Goal: Task Accomplishment & Management: Manage account settings

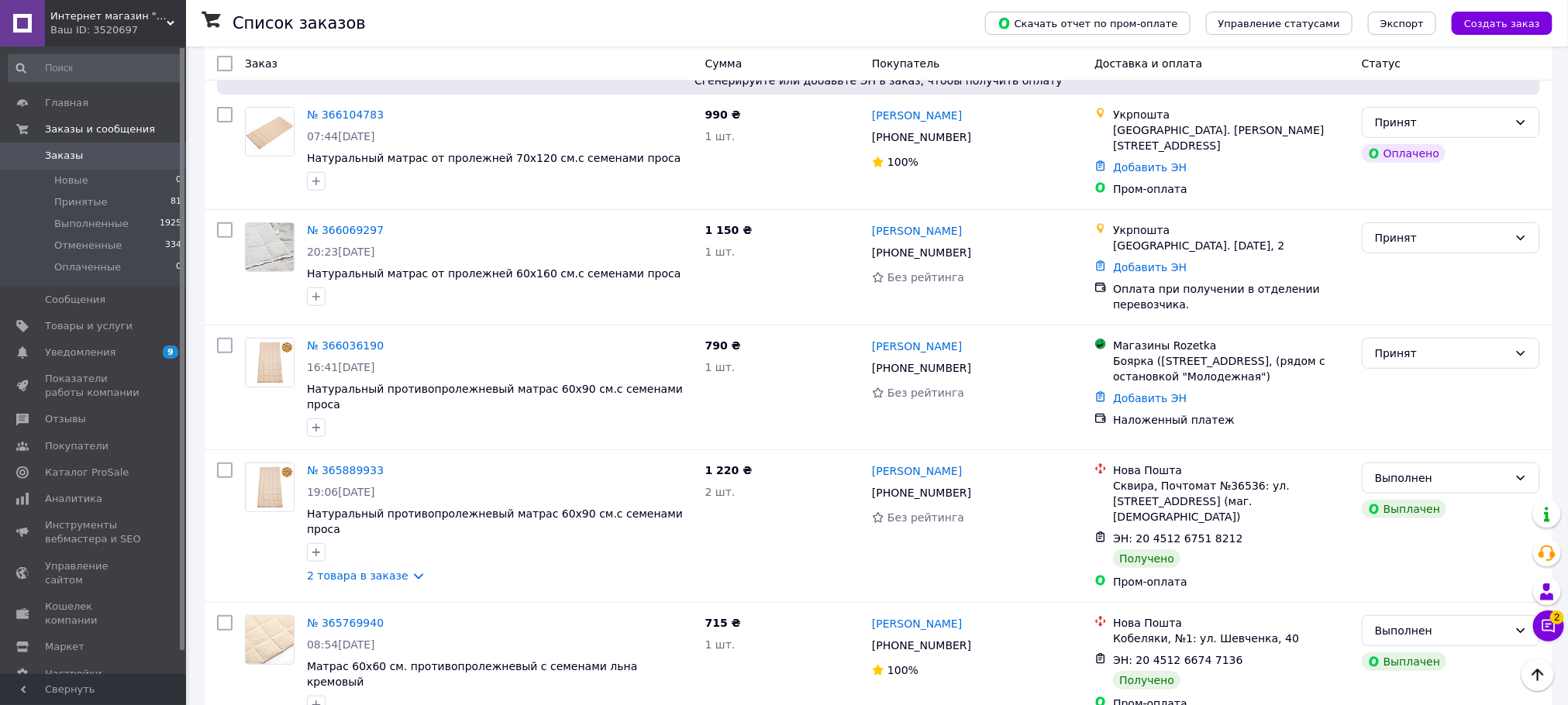
scroll to position [259, 0]
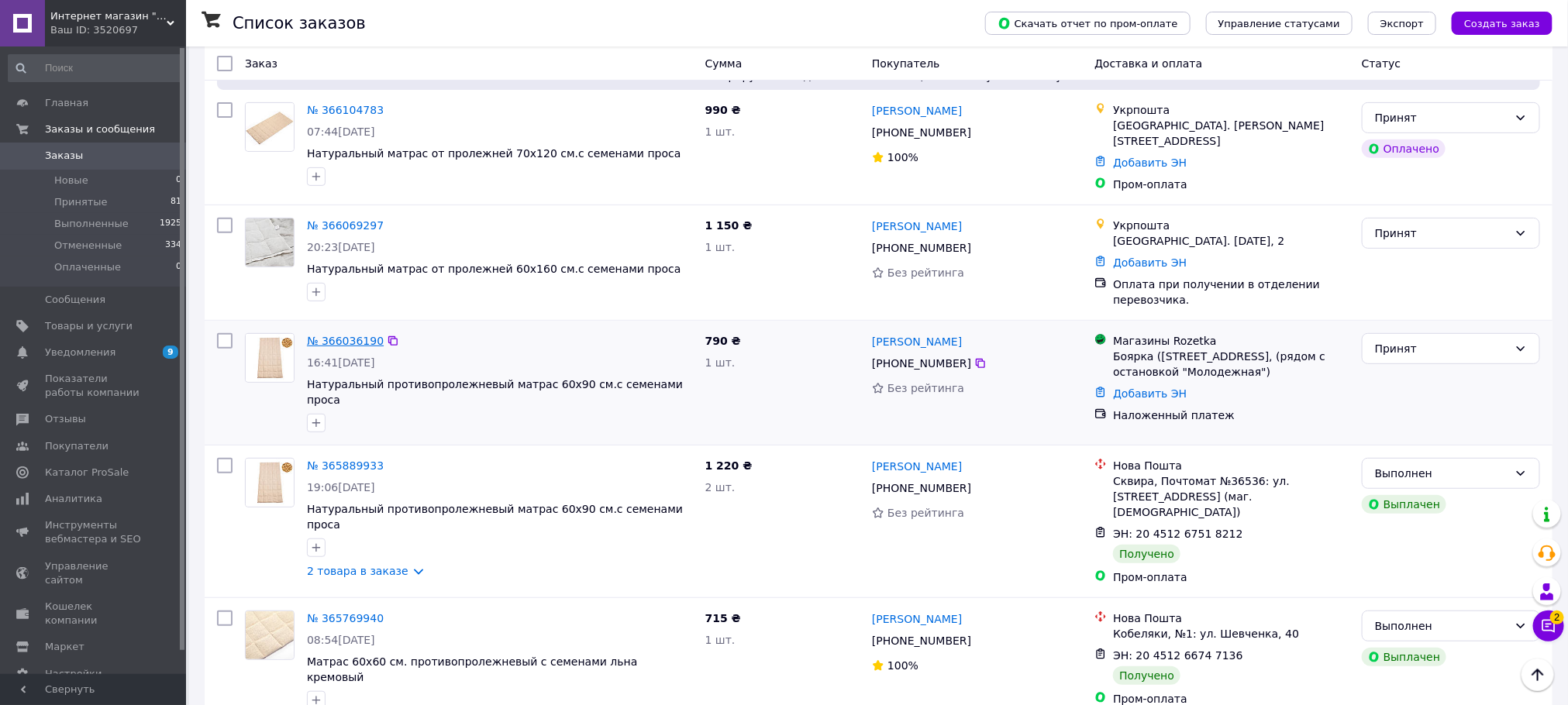
click at [319, 334] on link "№ 366036190" at bounding box center [345, 340] width 77 height 12
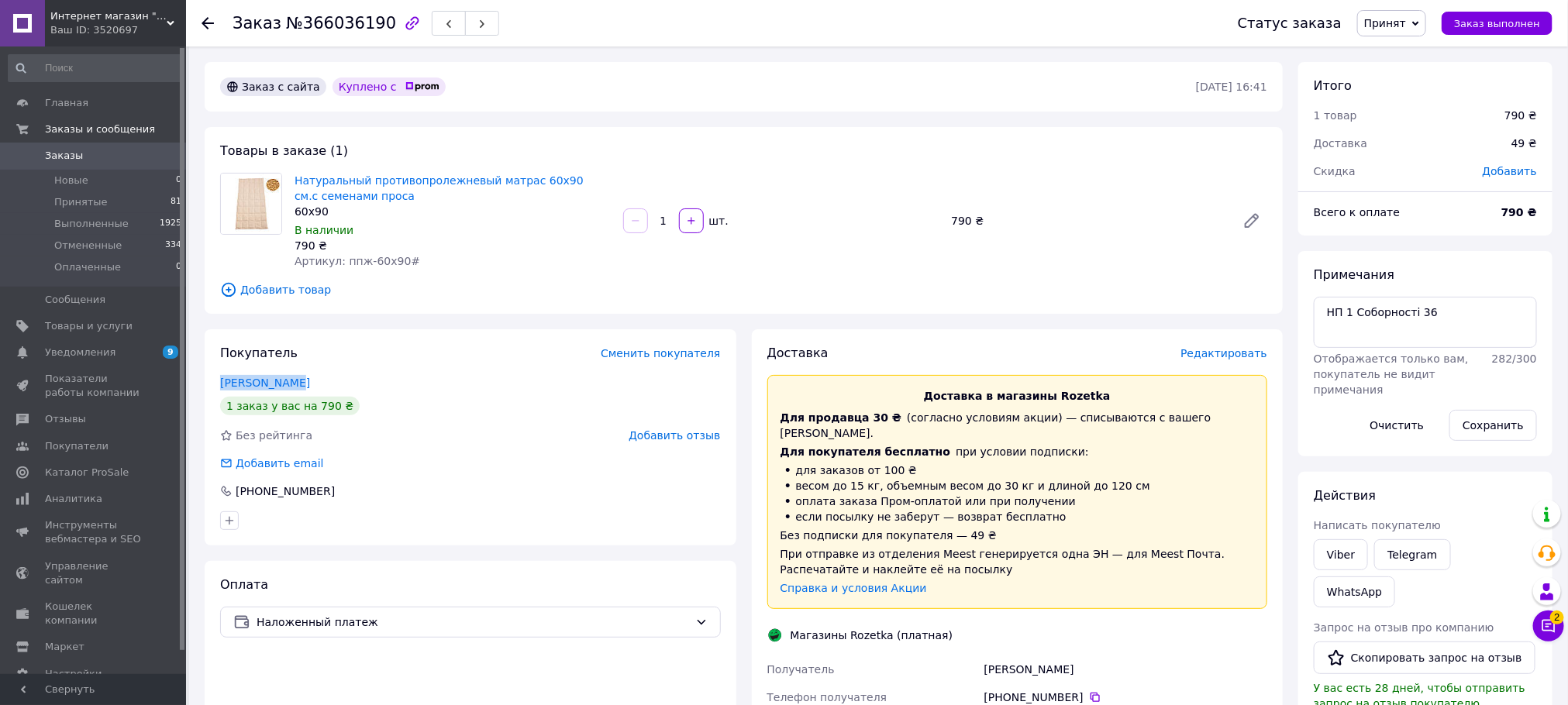
drag, startPoint x: 287, startPoint y: 389, endPoint x: 216, endPoint y: 387, distance: 71.0
click at [216, 387] on div "Покупатель Сменить покупателя Квіка Каріна 1 заказ у вас на 790 ₴ Без рейтинга …" at bounding box center [471, 438] width 532 height 216
copy link "Квіка Каріна"
drag, startPoint x: 338, startPoint y: 496, endPoint x: 235, endPoint y: 488, distance: 103.3
click at [235, 488] on div "[PHONE_NUMBER]" at bounding box center [470, 491] width 501 height 15
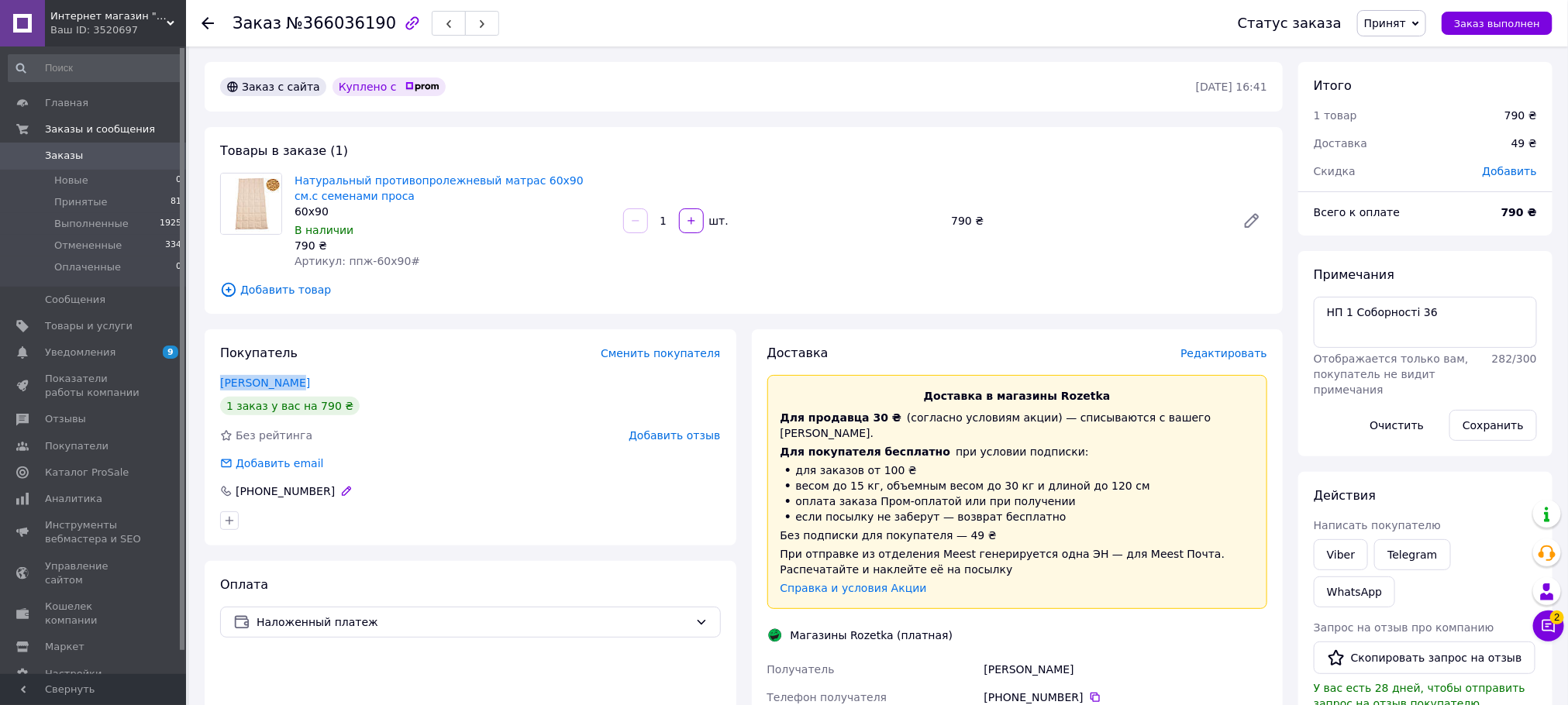
copy div "[PHONE_NUMBER]"
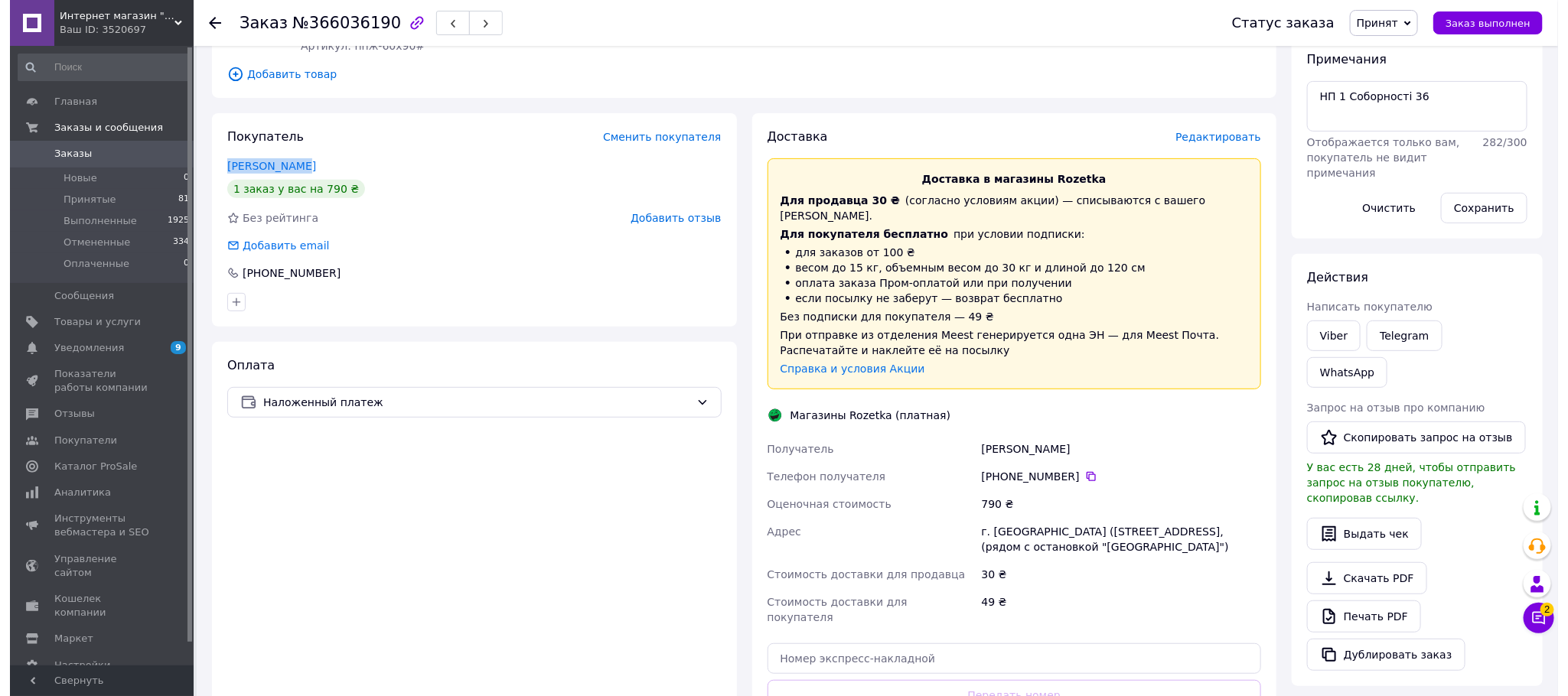
scroll to position [219, 0]
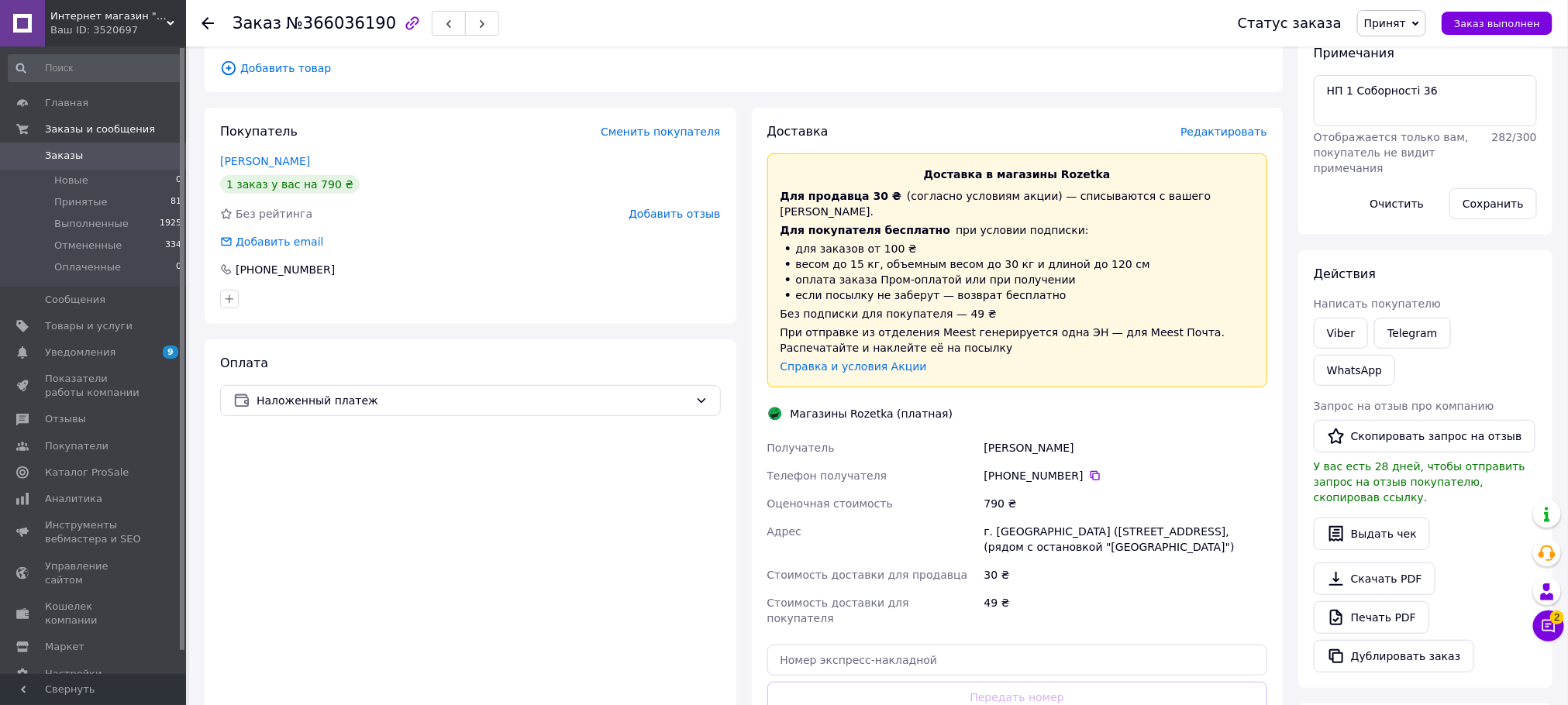
click at [1236, 135] on span "Редактировать" at bounding box center [1225, 131] width 87 height 12
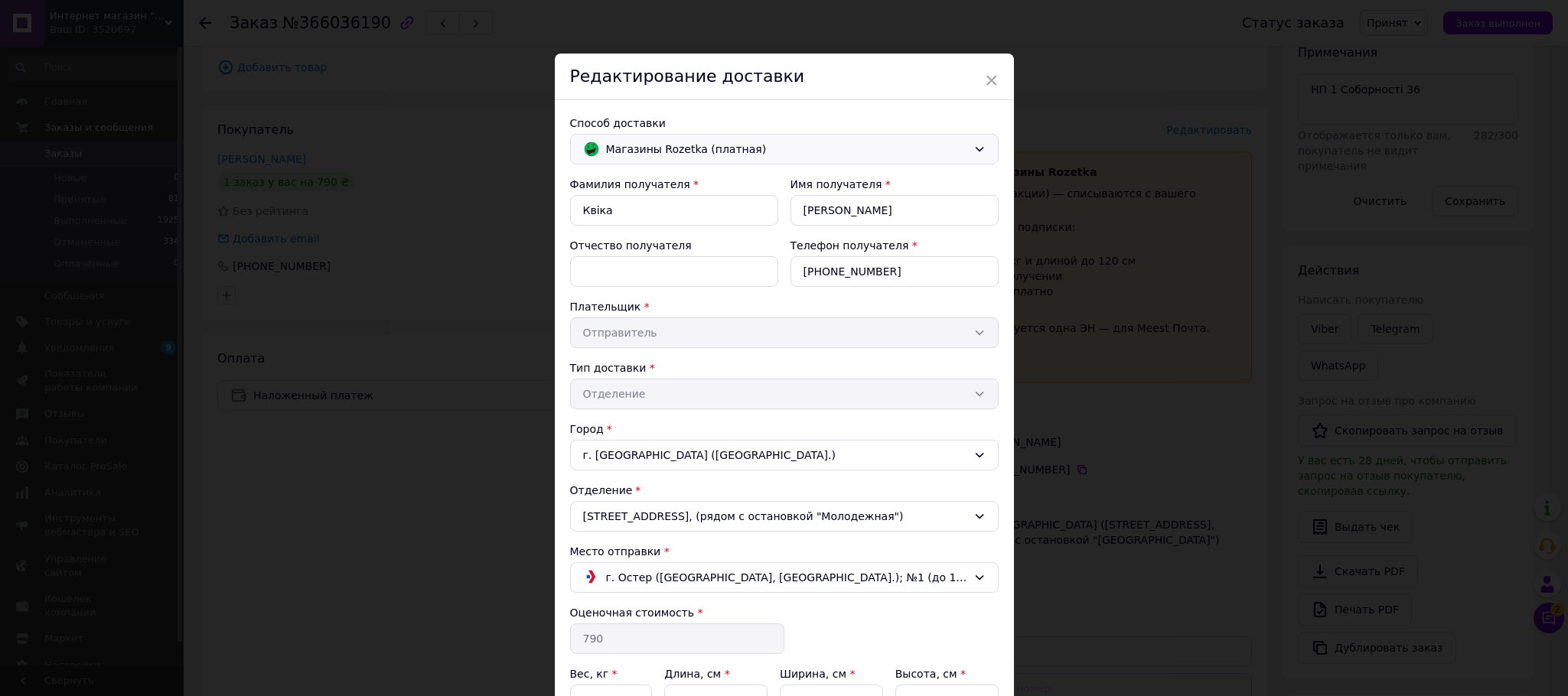
click at [974, 141] on div "Магазины Rozetka (платная)" at bounding box center [784, 149] width 429 height 30
click at [708, 181] on span "Нова Пошта (платная)" at bounding box center [793, 183] width 380 height 15
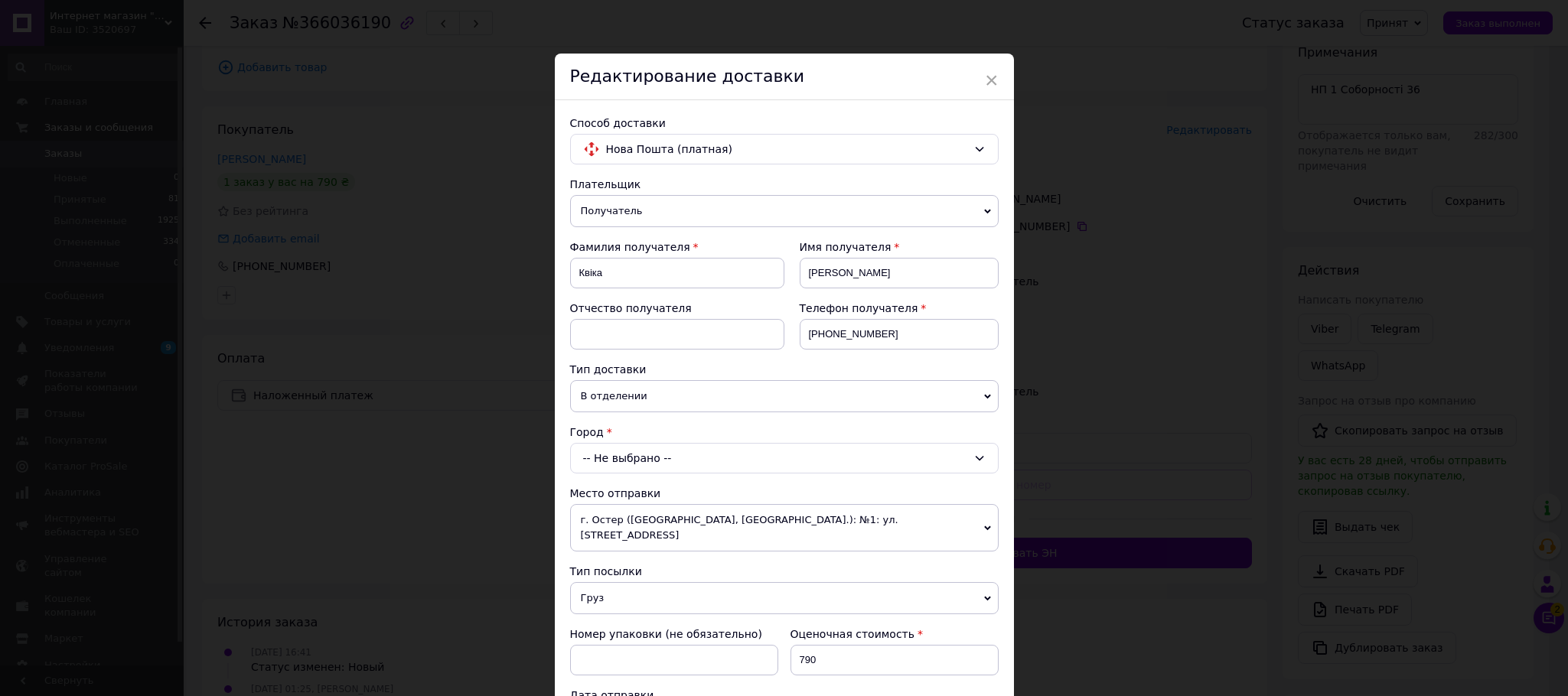
click at [664, 467] on div "-- Не выбрано --" at bounding box center [784, 458] width 429 height 30
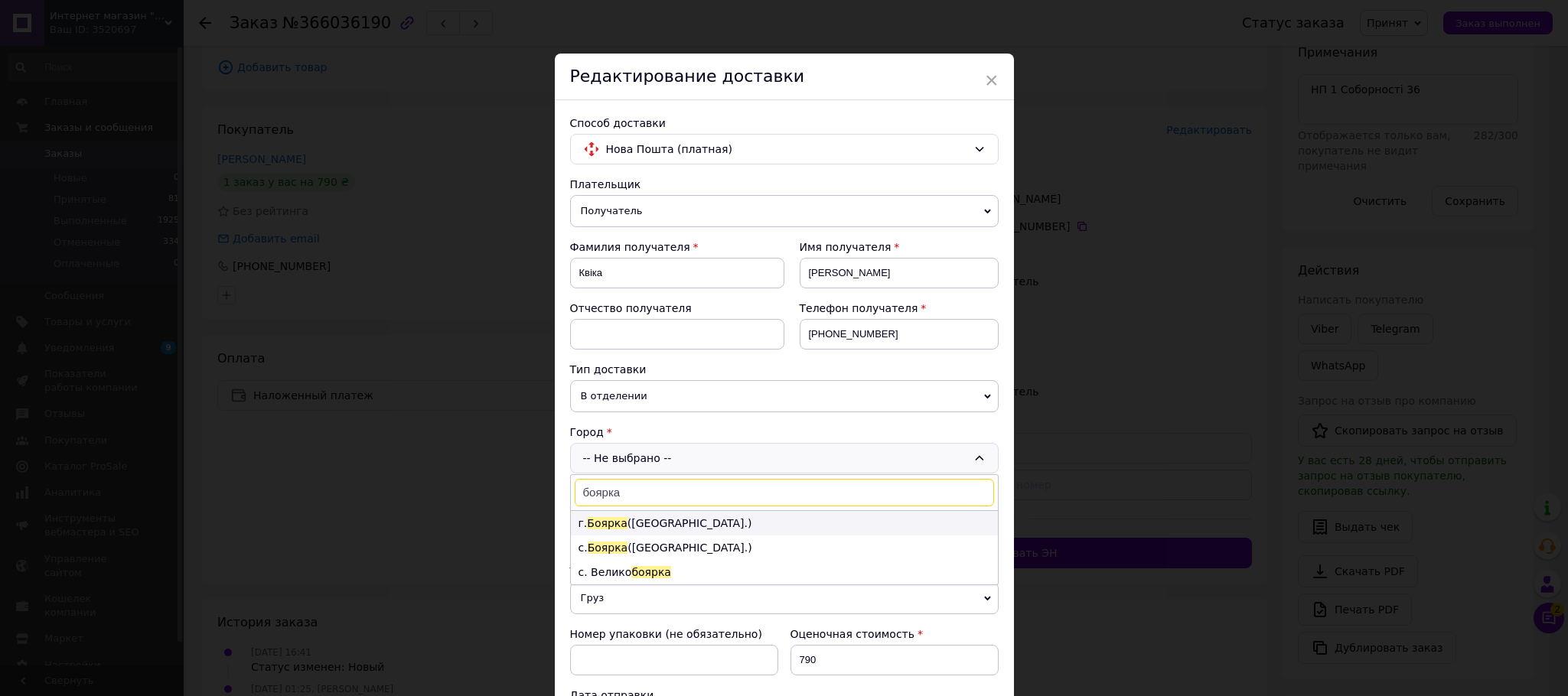
type input "боярка"
click at [638, 524] on li "г. Боярка (Киевская обл.)" at bounding box center [784, 523] width 427 height 25
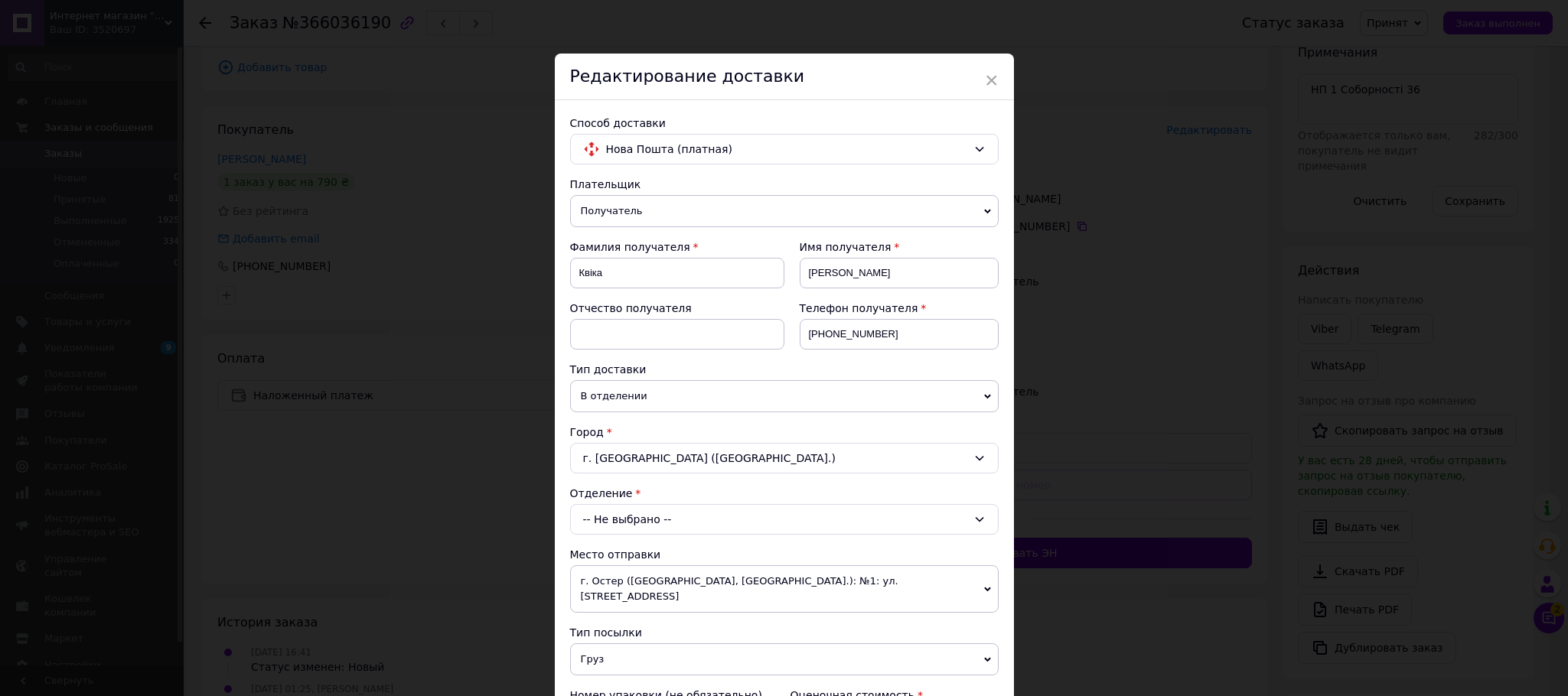
click at [683, 530] on div "-- Не выбрано --" at bounding box center [784, 519] width 429 height 30
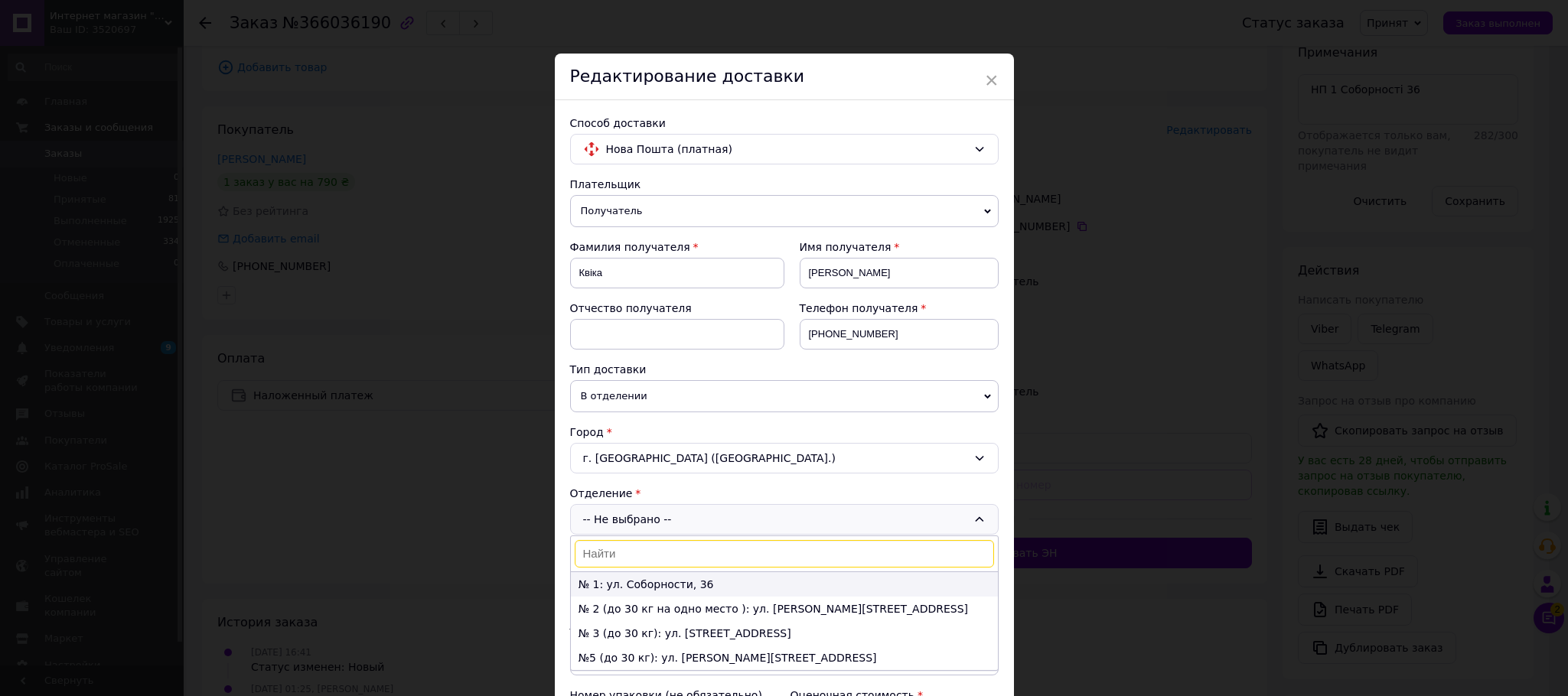
click at [630, 588] on li "№ 1: ул. Соборности, 36" at bounding box center [784, 584] width 427 height 25
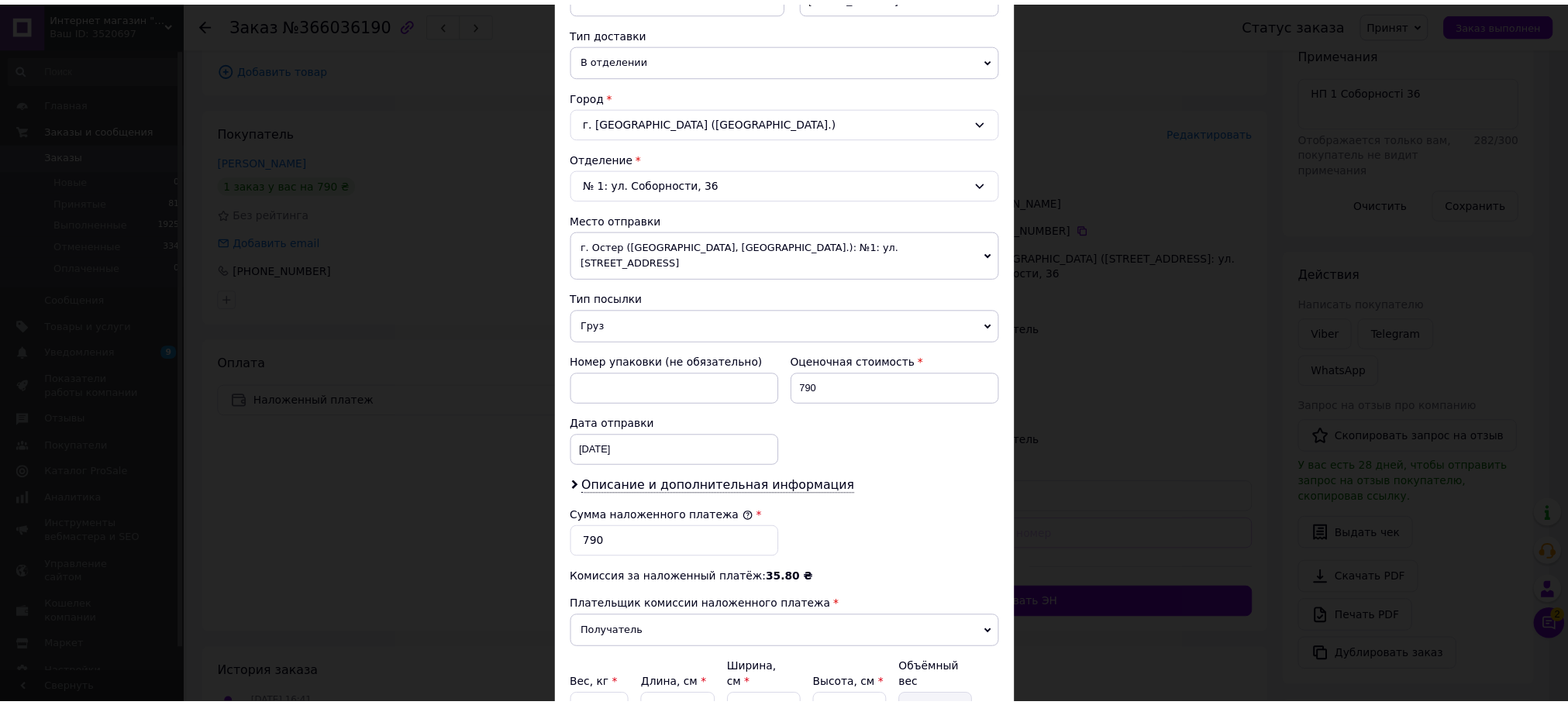
scroll to position [488, 0]
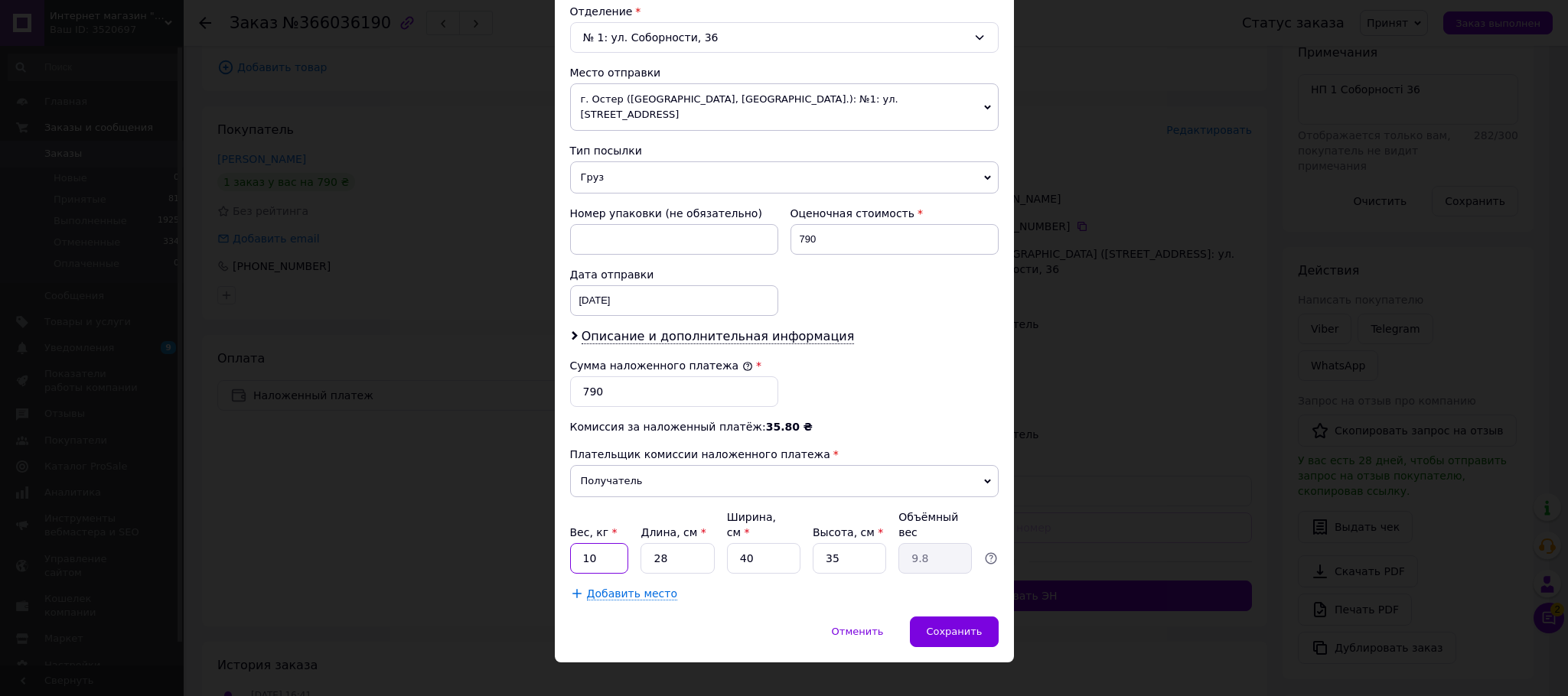
drag, startPoint x: 602, startPoint y: 528, endPoint x: 572, endPoint y: 535, distance: 30.8
click at [572, 543] on input "10" at bounding box center [599, 558] width 59 height 30
type input "3"
drag, startPoint x: 696, startPoint y: 531, endPoint x: 646, endPoint y: 542, distance: 51.2
click at [646, 543] on input "28" at bounding box center [677, 558] width 73 height 30
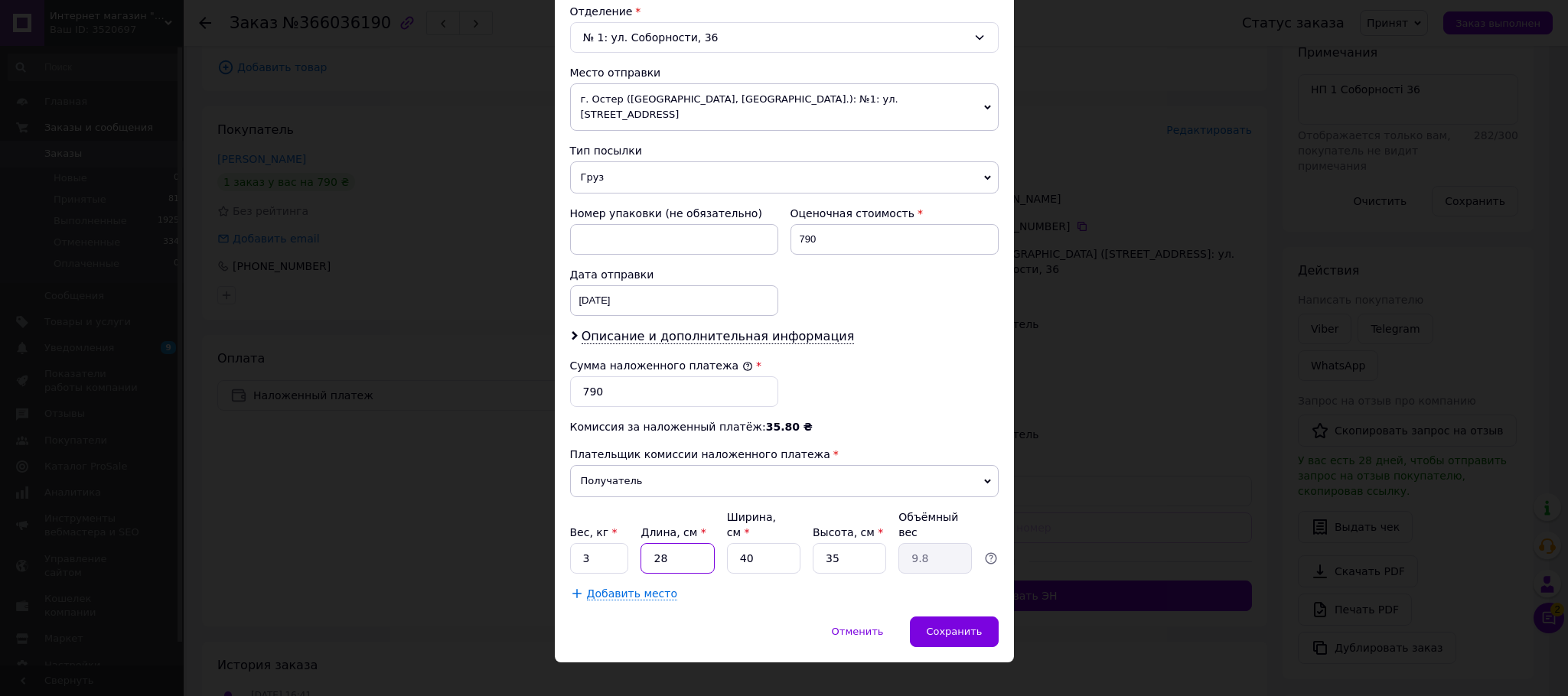
type input "3"
type input "1.05"
type input "30"
type input "10.5"
type input "30"
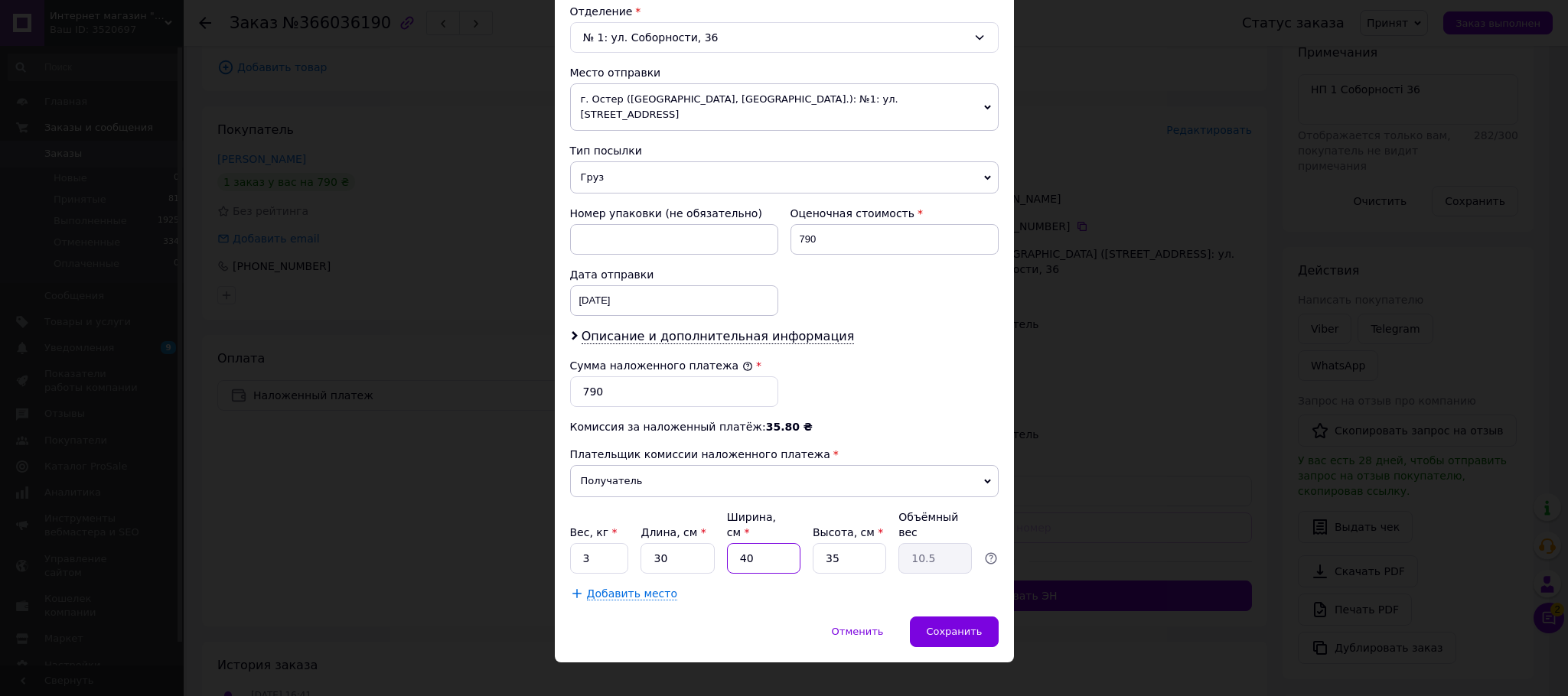
drag, startPoint x: 772, startPoint y: 535, endPoint x: 708, endPoint y: 535, distance: 64.0
click at [708, 535] on div "Вес, кг * 3 Длина, см * 30 Ширина, см * 40 Высота, см * 35 Объёмный вес 10.5" at bounding box center [784, 541] width 429 height 64
type input "2"
type input "0.53"
type input "20"
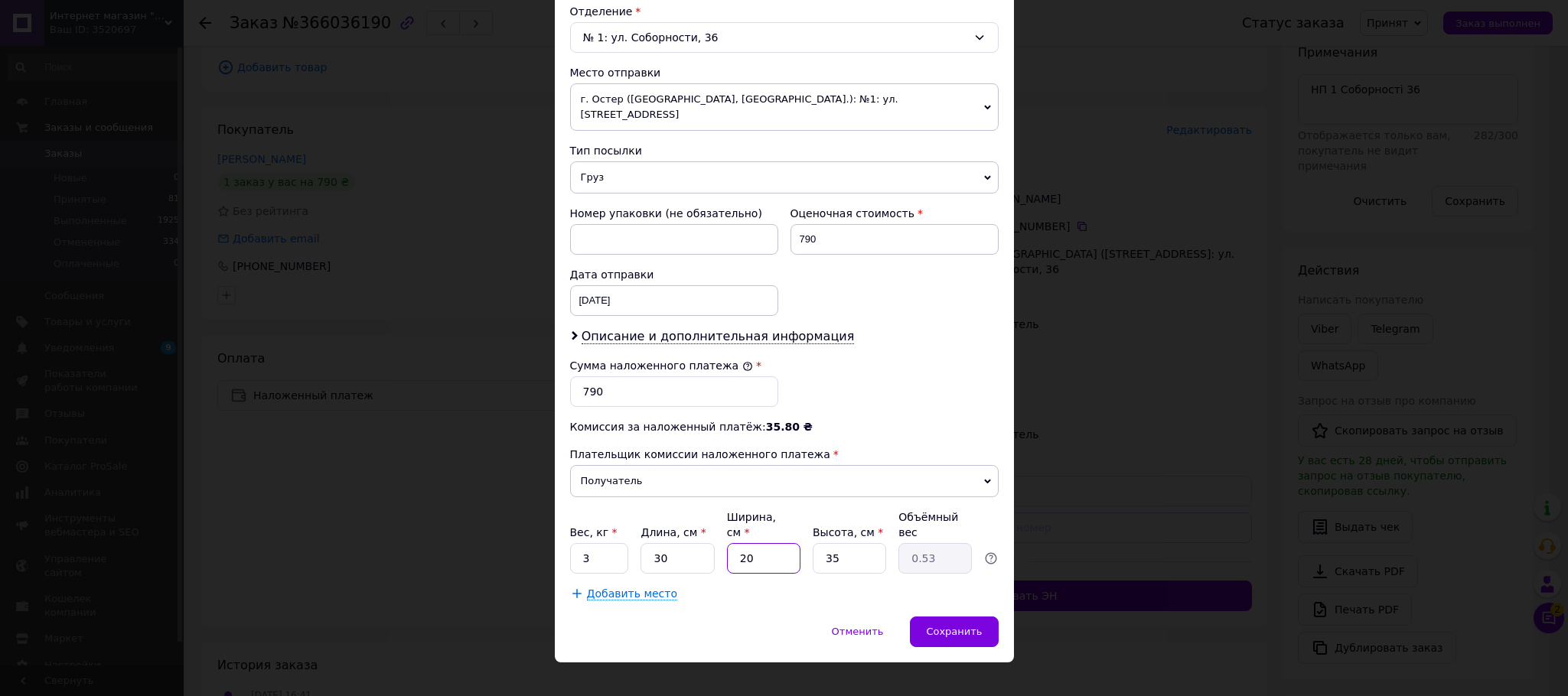
type input "5.25"
type input "20"
drag, startPoint x: 849, startPoint y: 533, endPoint x: 788, endPoint y: 537, distance: 61.1
click at [788, 537] on div "Вес, кг * 3 Длина, см * 30 Ширина, см * 20 Высота, см * 35 Объёмный вес 5.25" at bounding box center [784, 541] width 429 height 64
type input "7"
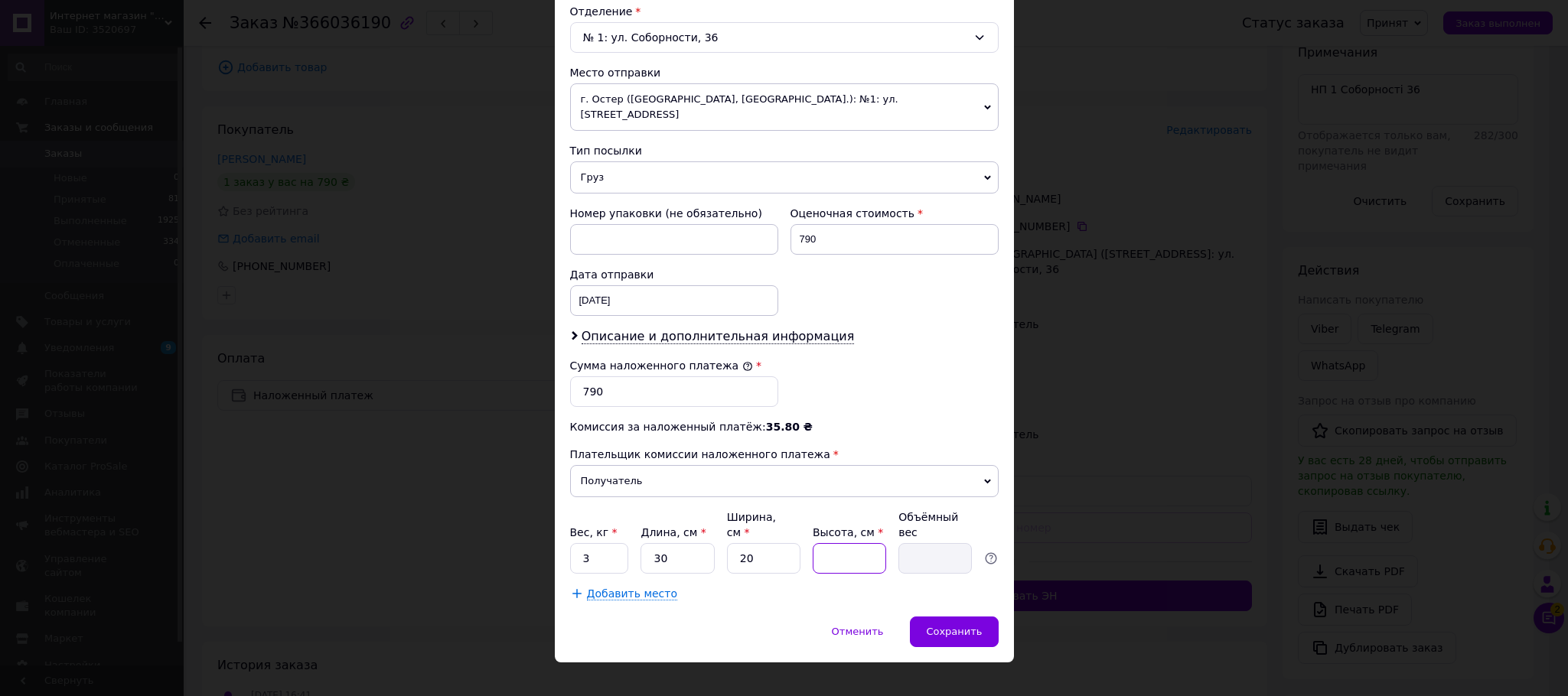
type input "1.05"
type input "7"
click at [927, 617] on div "Сохранить" at bounding box center [954, 632] width 88 height 30
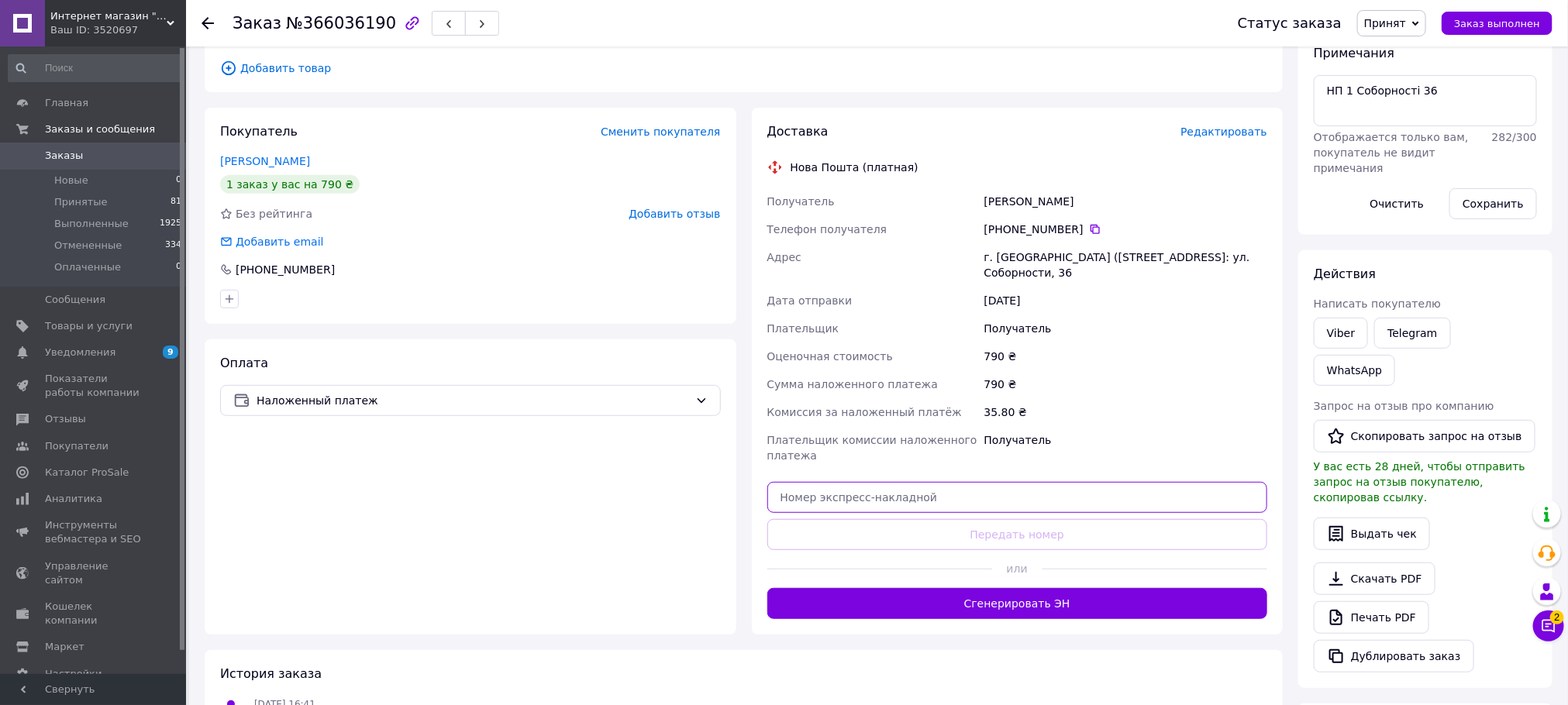
click at [847, 487] on input "text" at bounding box center [1017, 497] width 501 height 31
paste input "20451269242069"
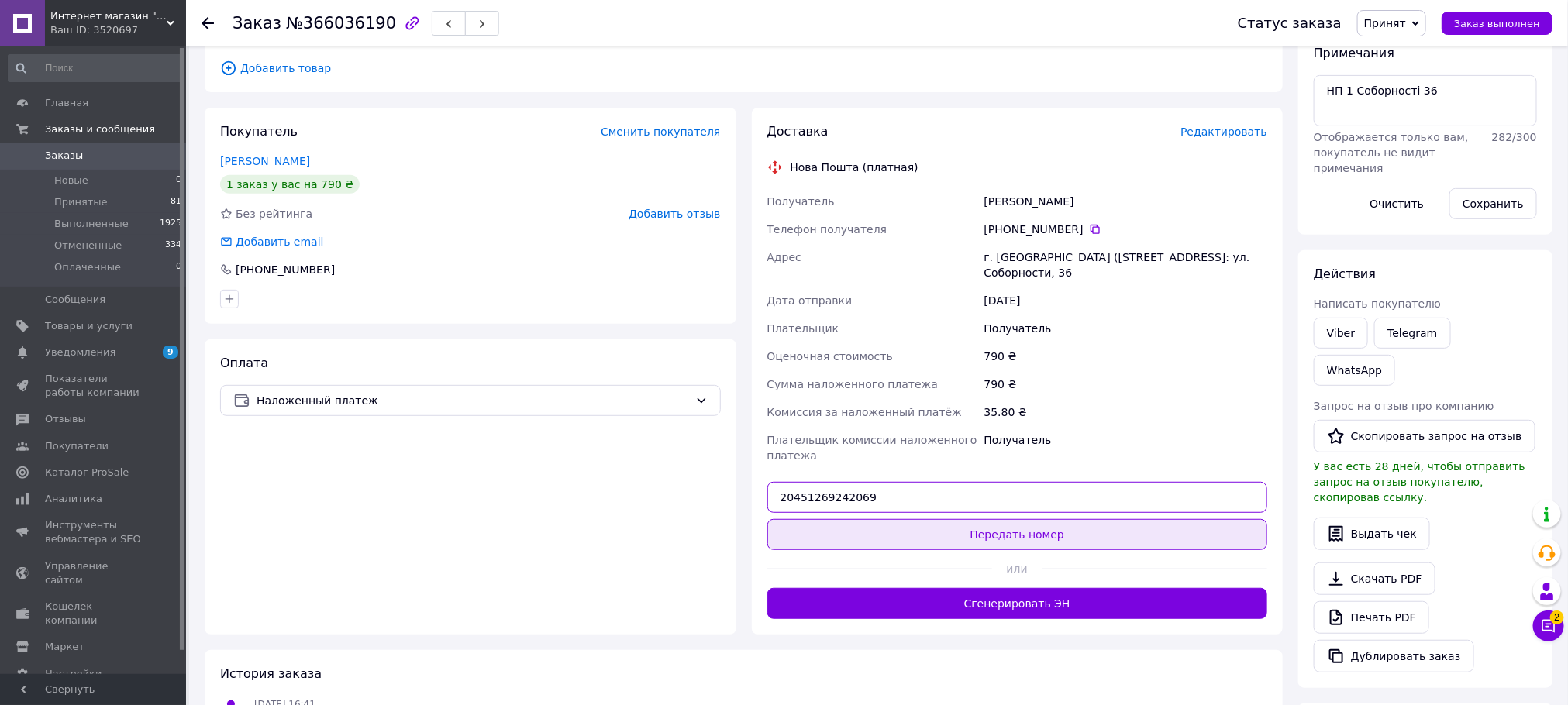
type input "20451269242069"
click at [963, 519] on button "Передать номер" at bounding box center [1017, 534] width 501 height 31
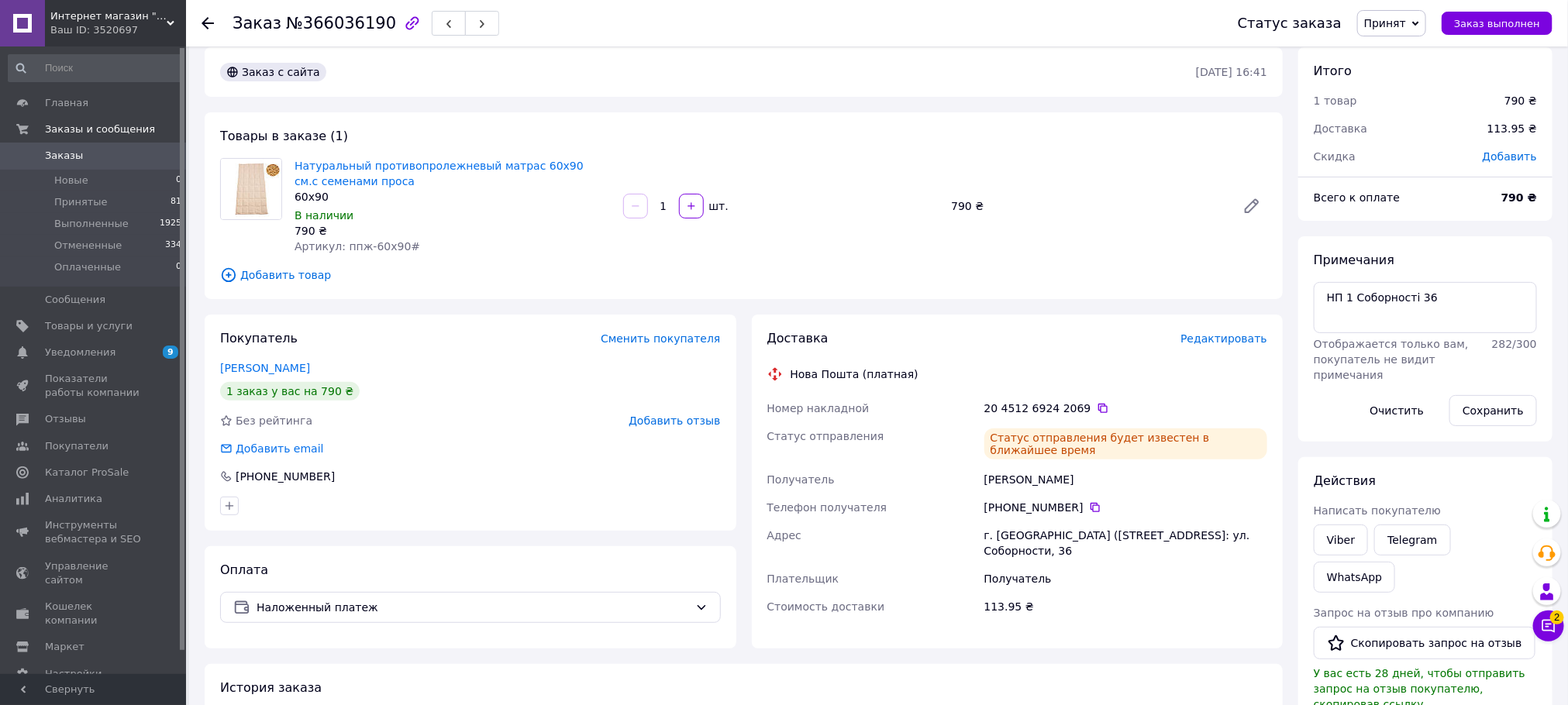
scroll to position [8, 0]
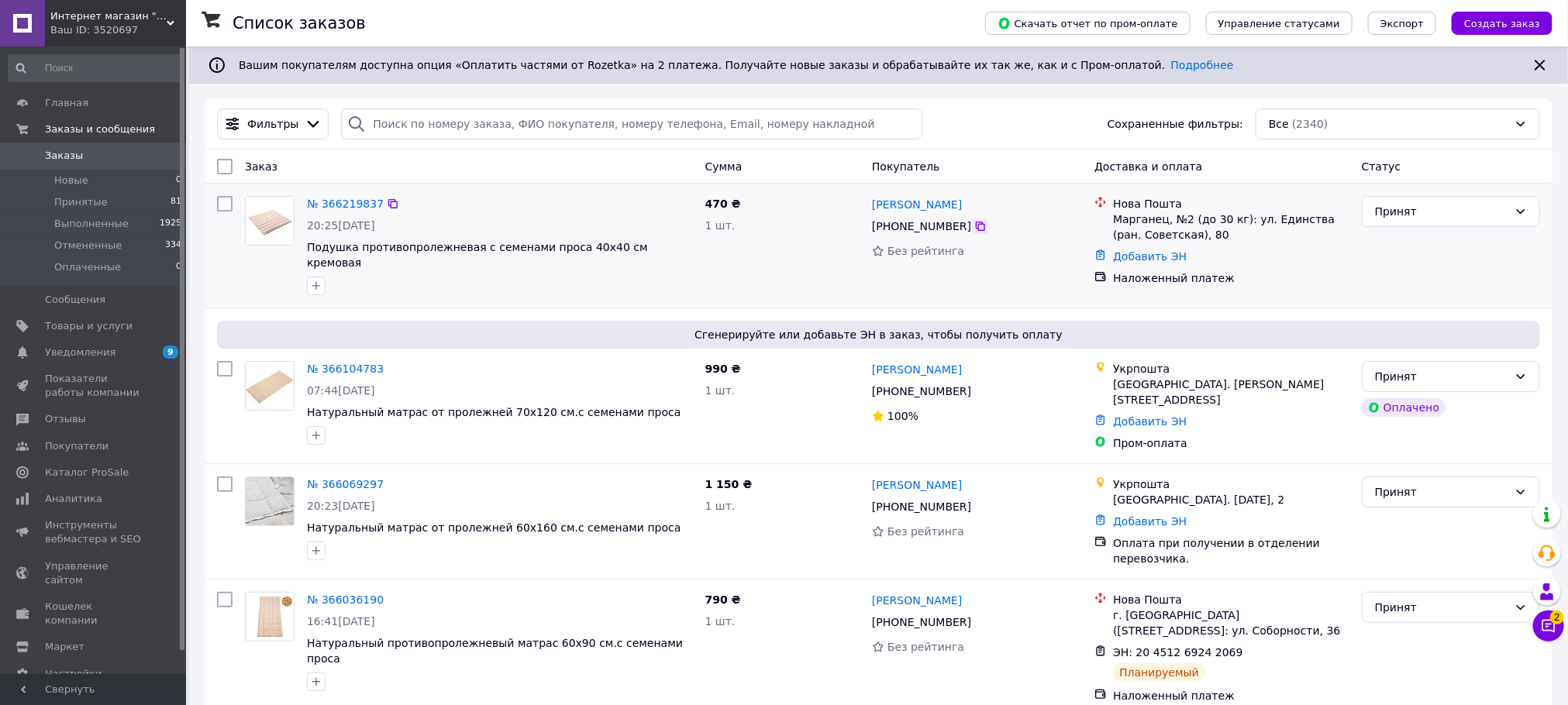
click at [975, 226] on icon at bounding box center [980, 226] width 12 height 12
drag, startPoint x: 952, startPoint y: 207, endPoint x: 873, endPoint y: 208, distance: 79.0
click at [873, 208] on div "[PERSON_NAME]" at bounding box center [977, 204] width 213 height 19
copy link "[PERSON_NAME]"
click at [1149, 254] on link "Добавить ЭН" at bounding box center [1150, 256] width 73 height 12
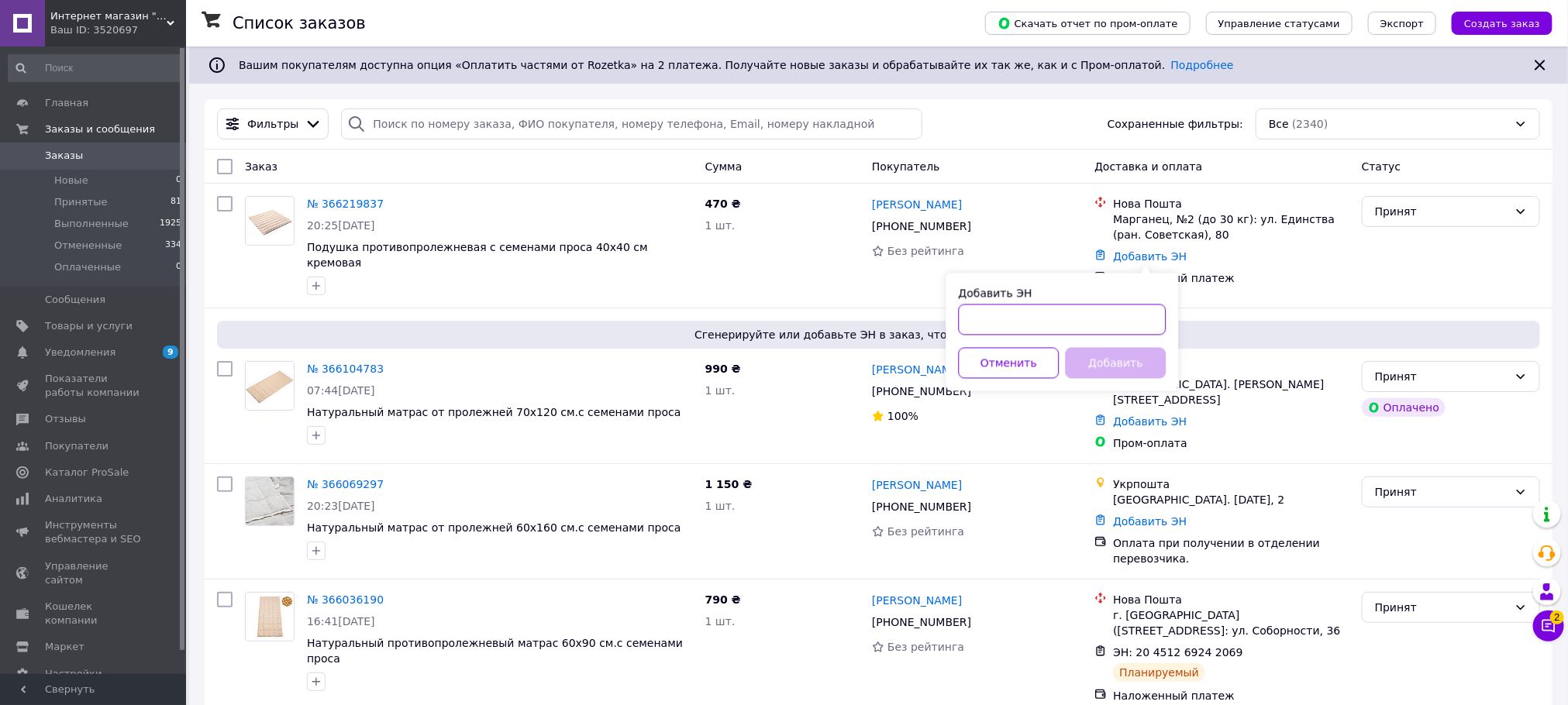
click at [1002, 329] on input "Добавить ЭН" at bounding box center [1063, 320] width 208 height 31
paste input "20451269242935"
type input "20451269242935"
click at [1113, 371] on button "Добавить" at bounding box center [1116, 363] width 101 height 31
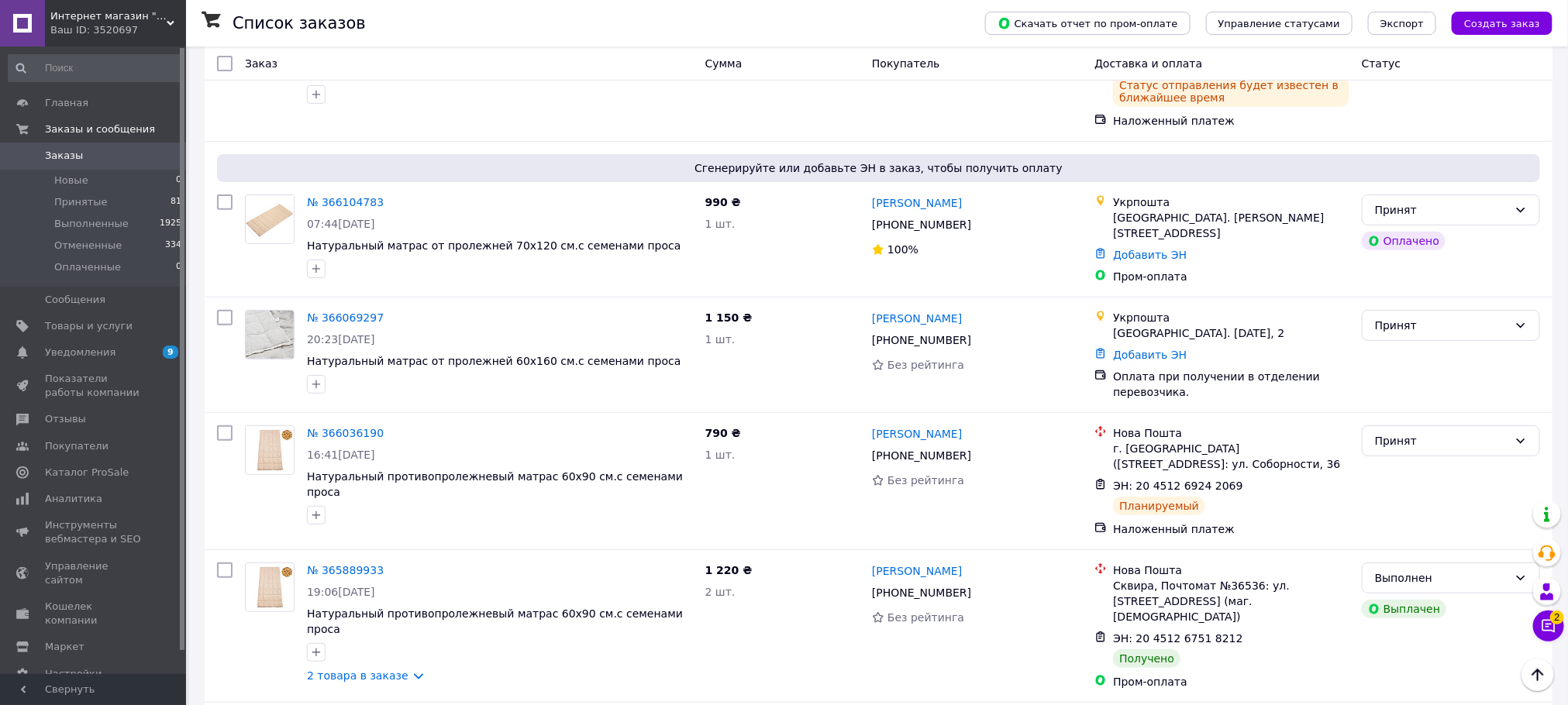
scroll to position [176, 0]
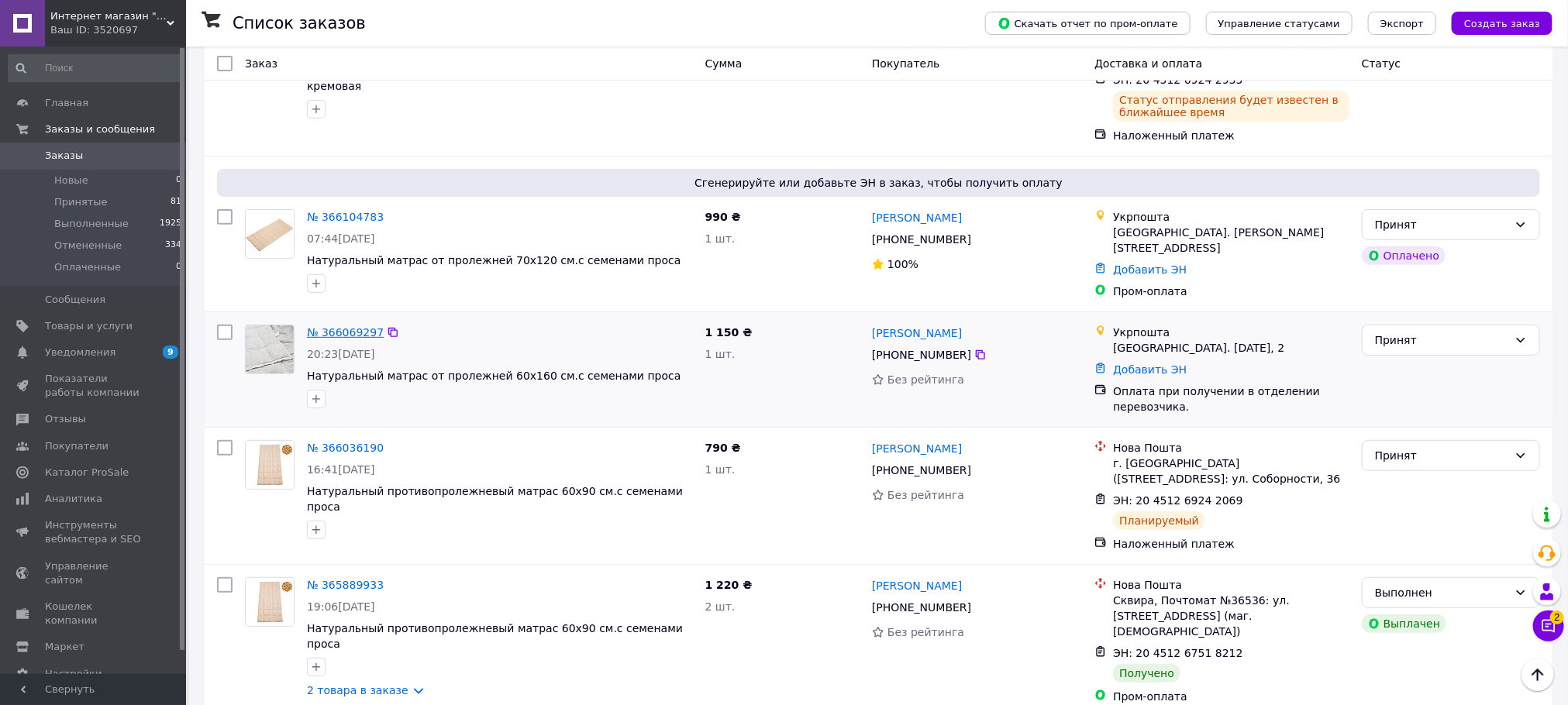
click at [335, 329] on link "№ 366069297" at bounding box center [345, 332] width 77 height 12
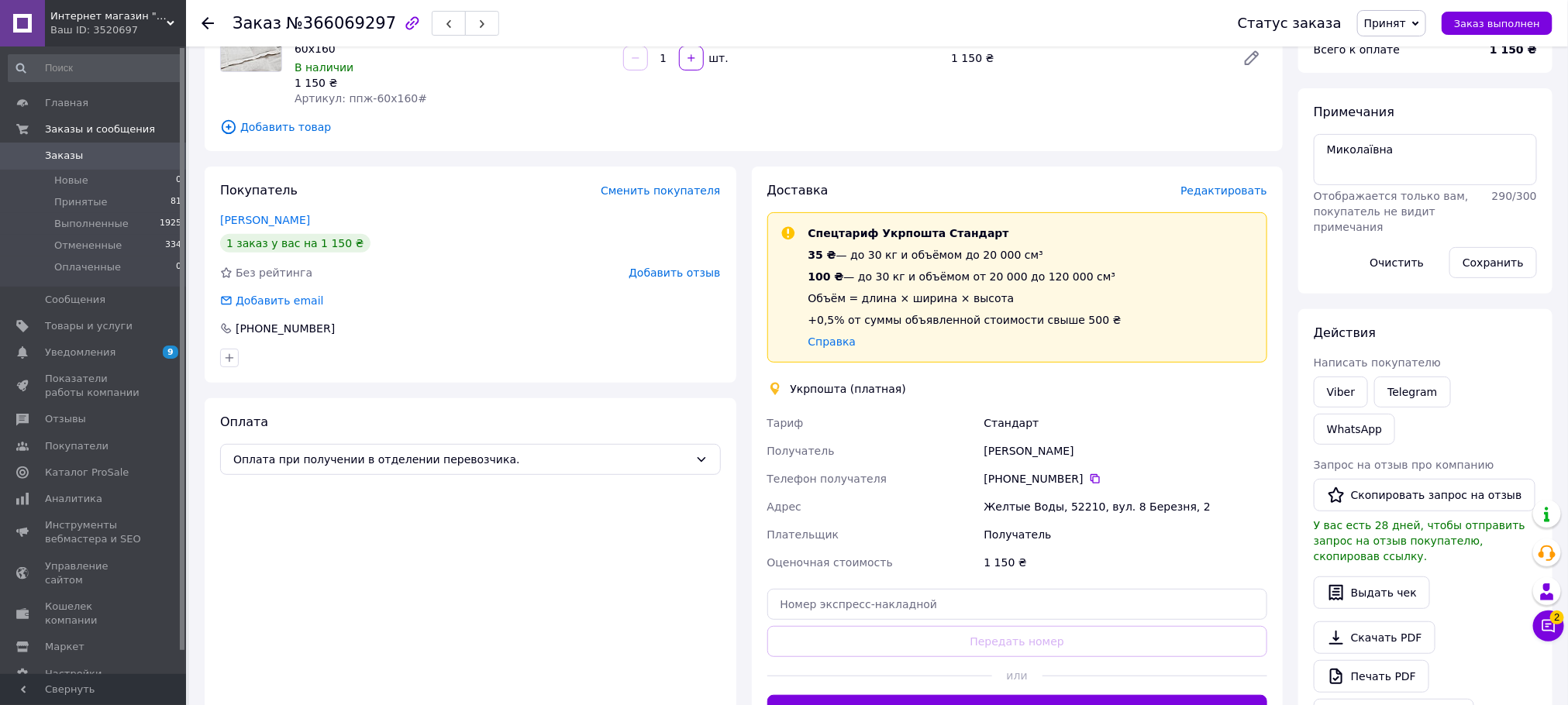
scroll to position [168, 0]
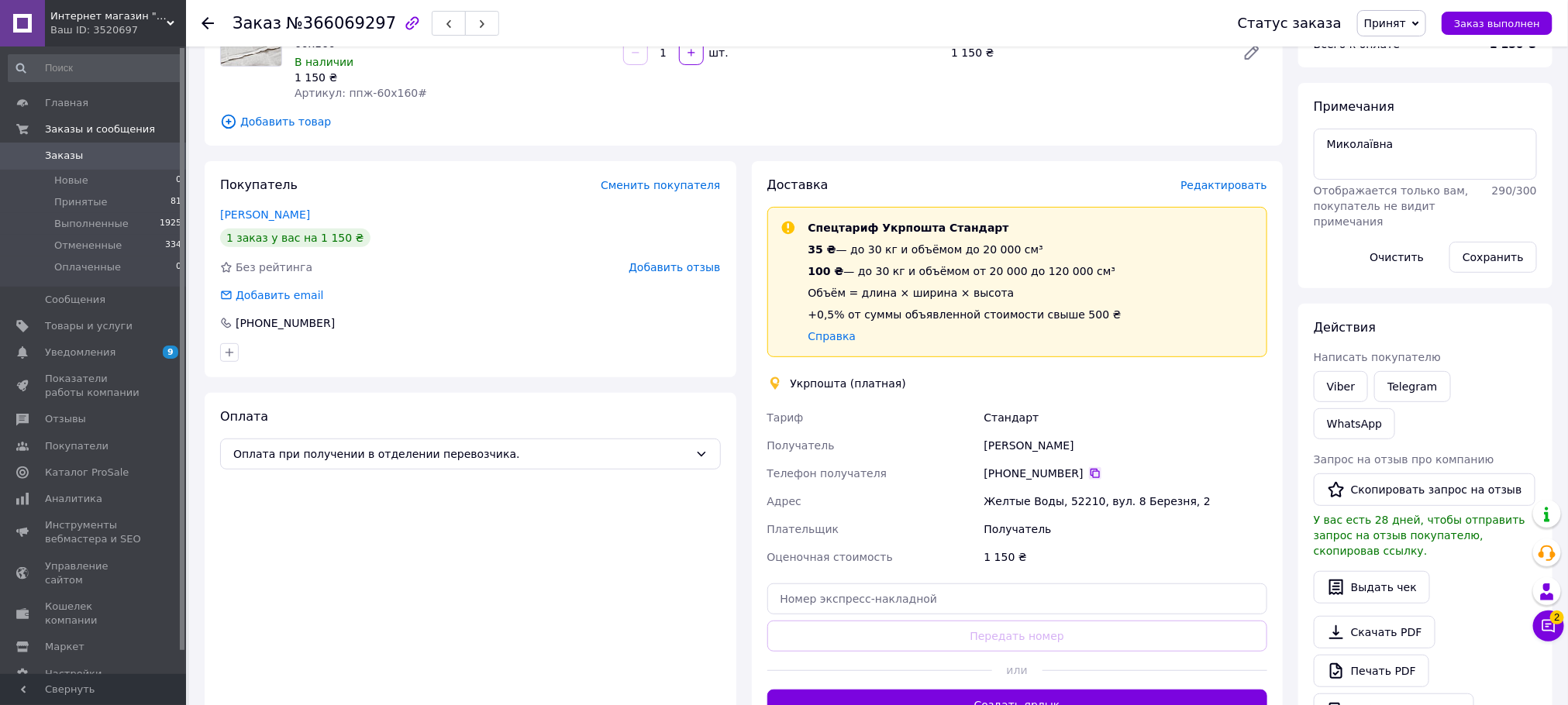
click at [1091, 473] on icon at bounding box center [1096, 474] width 10 height 10
drag, startPoint x: 1084, startPoint y: 502, endPoint x: 1059, endPoint y: 497, distance: 25.5
click at [1059, 497] on div "Желтые Воды, 52210, вул. 8 Березня, 2" at bounding box center [1125, 501] width 289 height 28
copy div "52210"
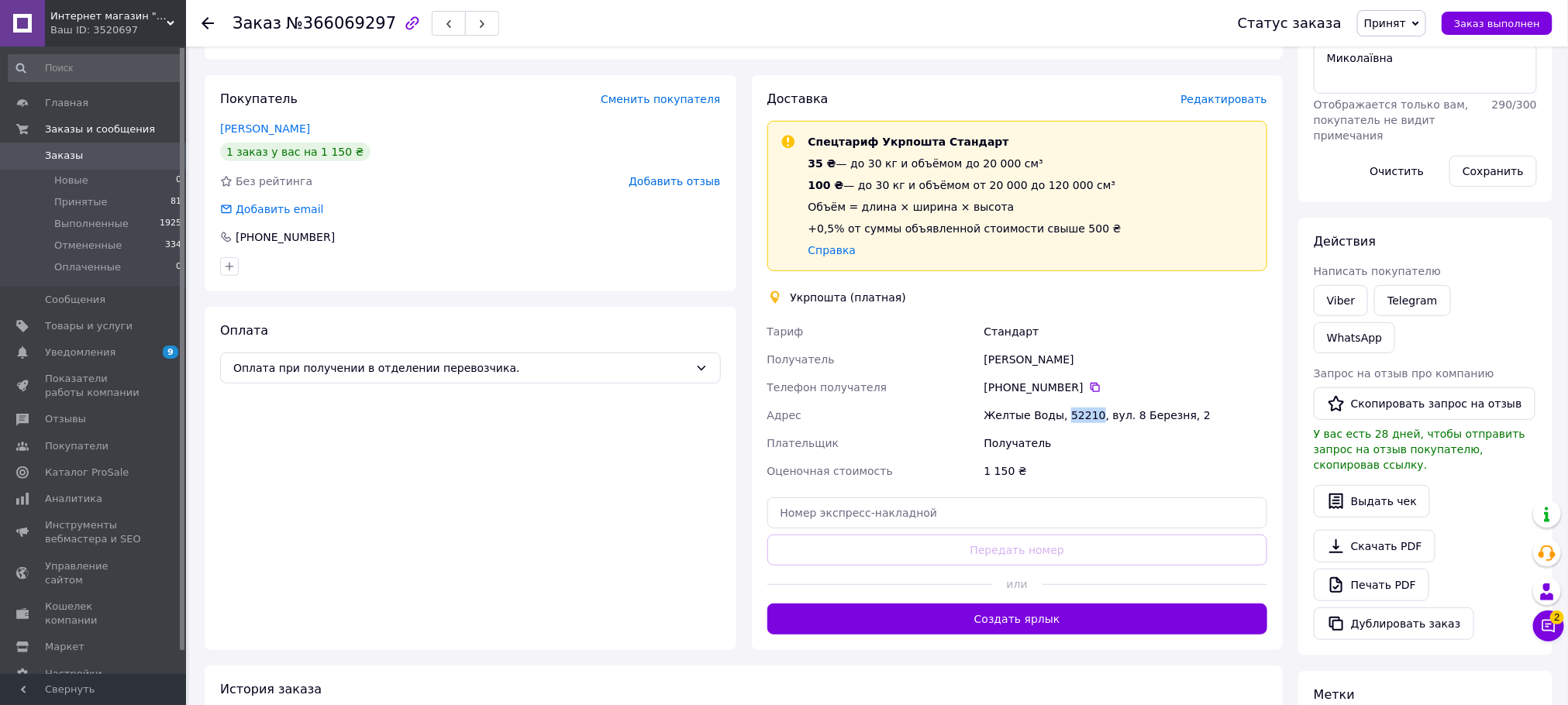
scroll to position [228, 0]
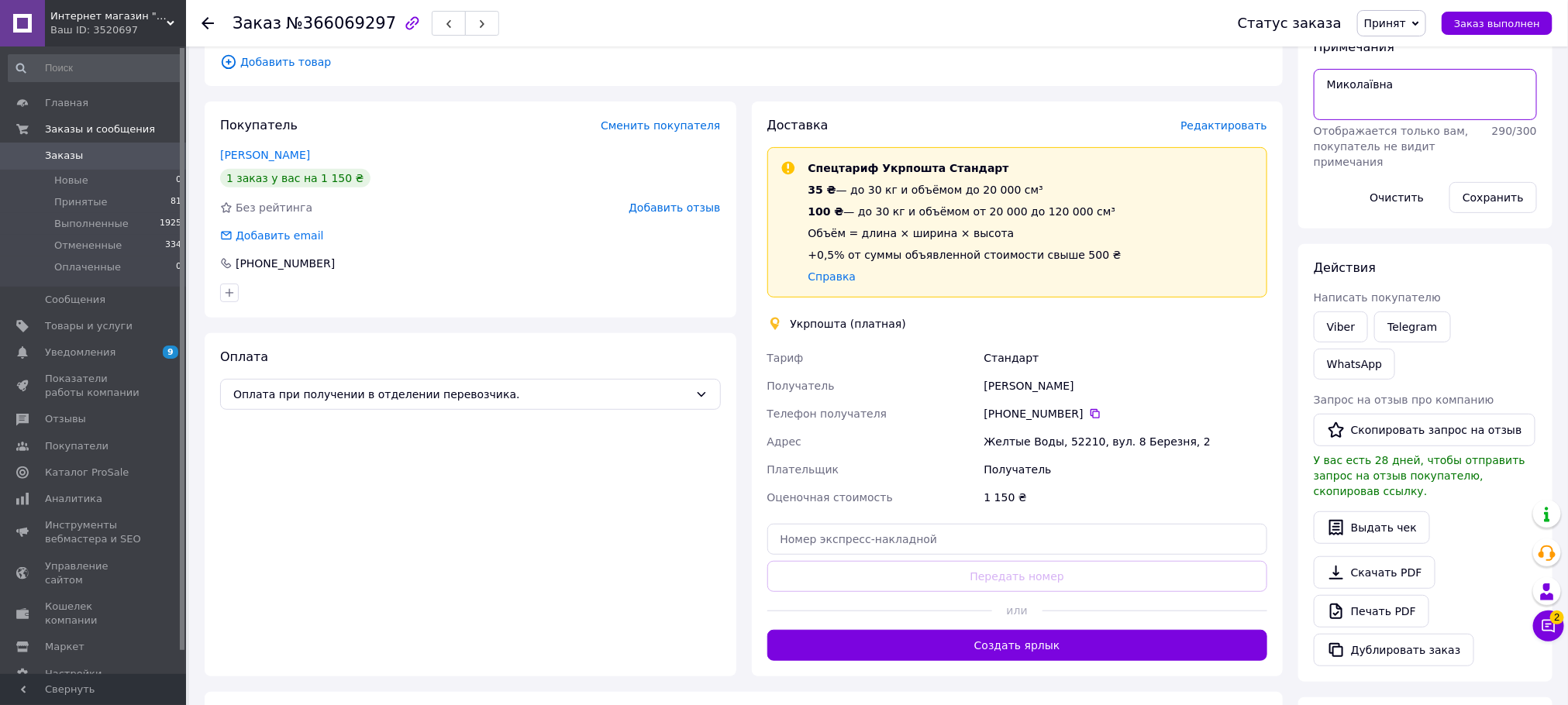
click at [1399, 98] on textarea "Миколаївна" at bounding box center [1425, 94] width 223 height 51
paste textarea "0505384168595"
type textarea "Миколаївна 0505384168595"
click at [1489, 195] on button "Сохранить" at bounding box center [1493, 197] width 88 height 31
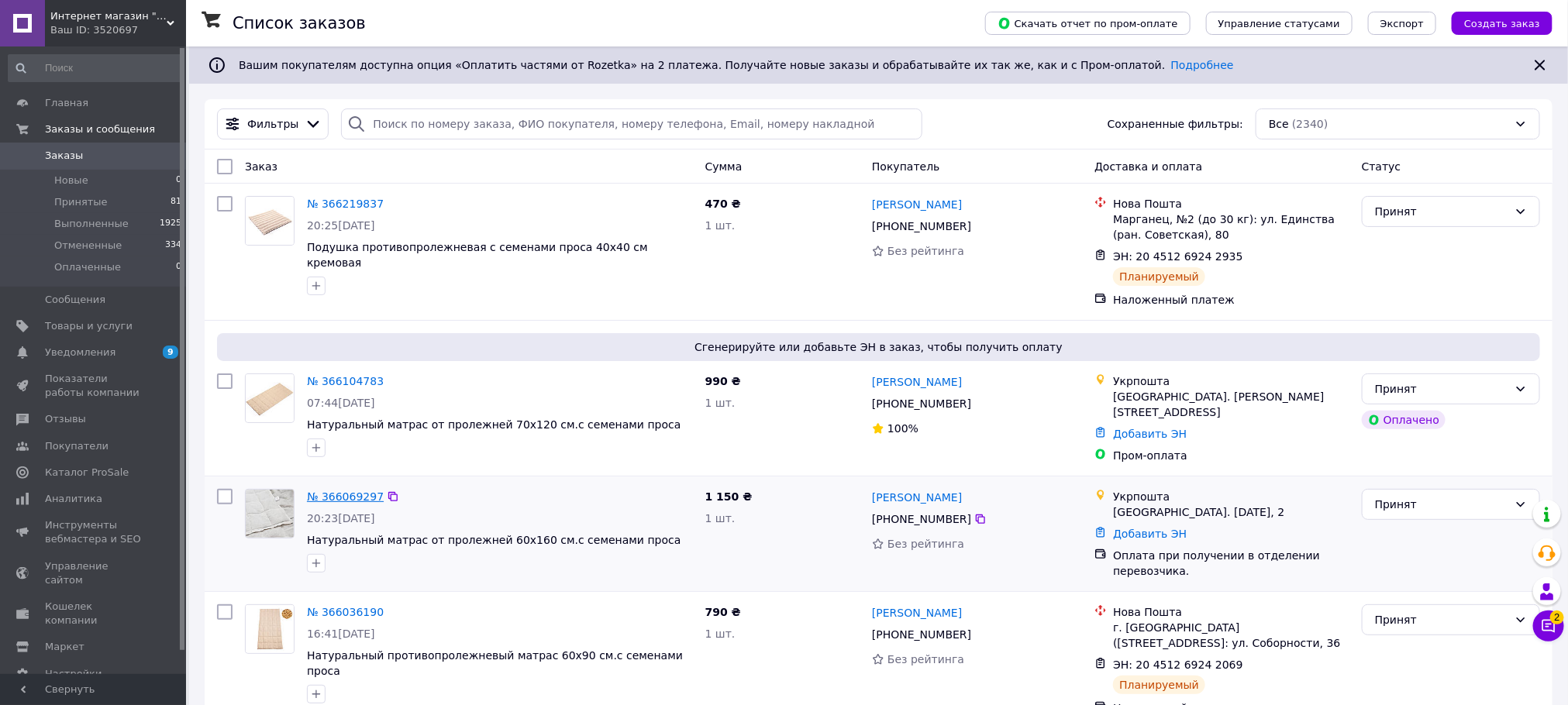
click at [324, 497] on link "№ 366069297" at bounding box center [345, 496] width 77 height 12
click at [338, 377] on link "№ 366104783" at bounding box center [345, 380] width 77 height 12
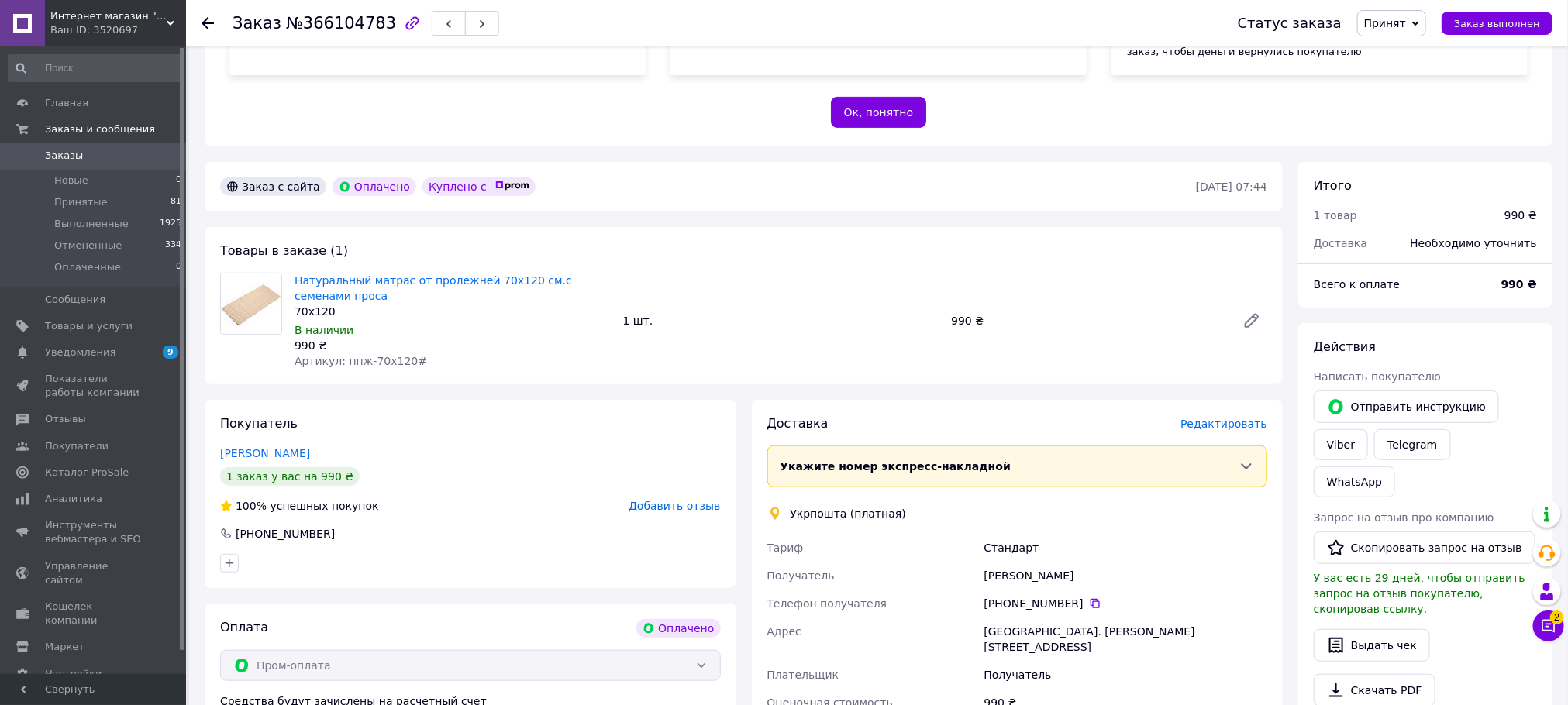
scroll to position [287, 0]
drag, startPoint x: 980, startPoint y: 560, endPoint x: 1088, endPoint y: 565, distance: 108.1
click at [1088, 565] on div "[PERSON_NAME]" at bounding box center [1125, 573] width 289 height 28
copy div "[PERSON_NAME]"
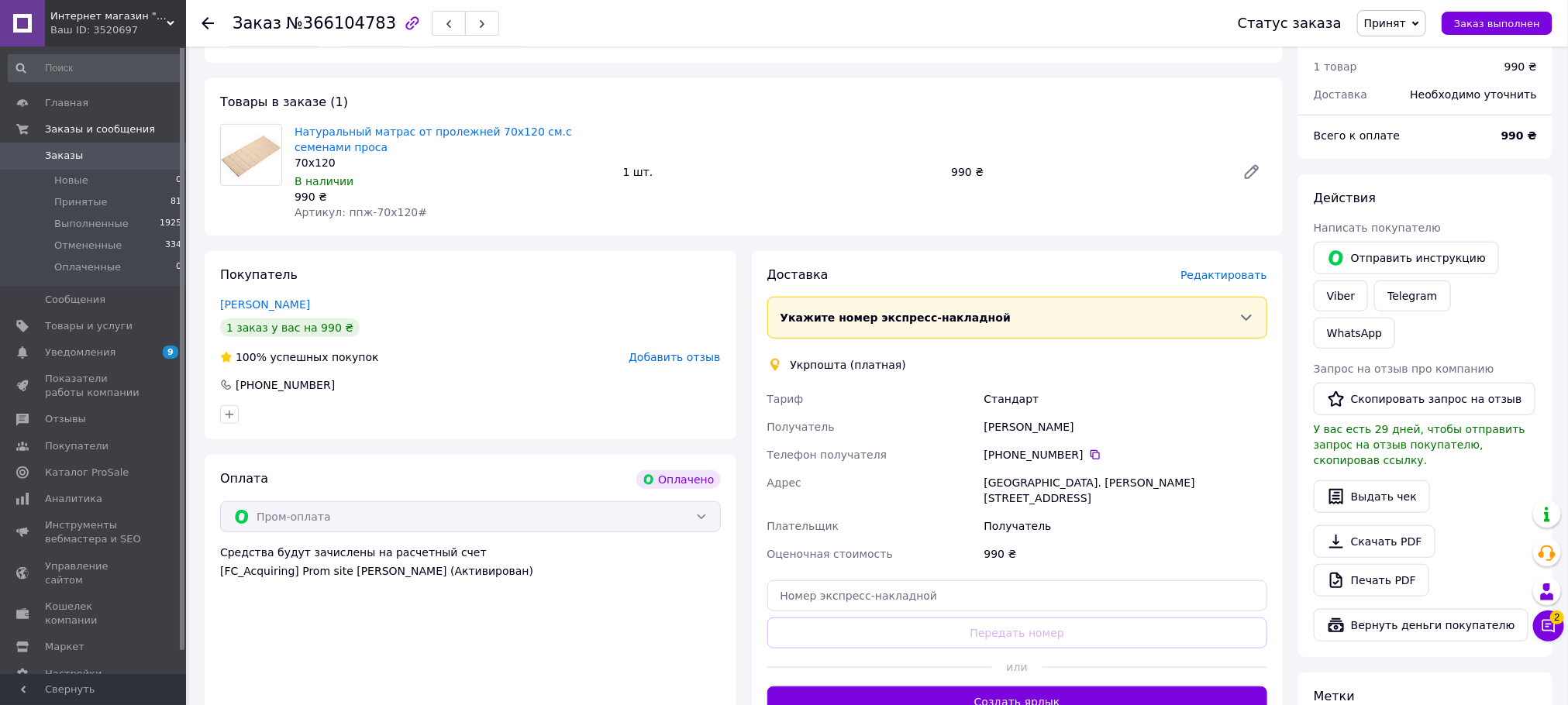
scroll to position [435, 0]
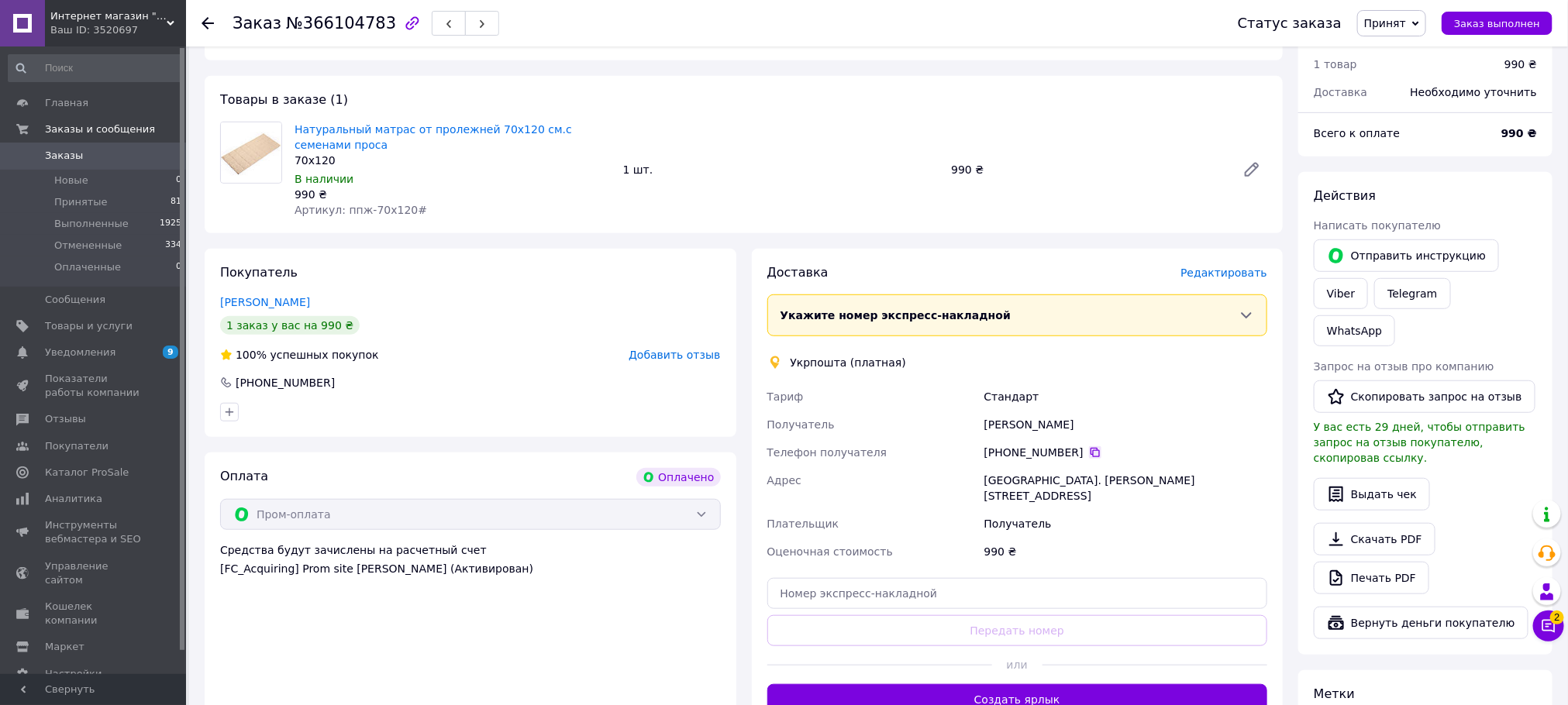
click at [1089, 446] on icon at bounding box center [1095, 452] width 12 height 12
drag, startPoint x: 1042, startPoint y: 463, endPoint x: 1072, endPoint y: 467, distance: 30.3
click at [1072, 467] on div "[GEOGRAPHIC_DATA]. [PERSON_NAME][STREET_ADDRESS]" at bounding box center [1125, 488] width 289 height 44
copy div "70002"
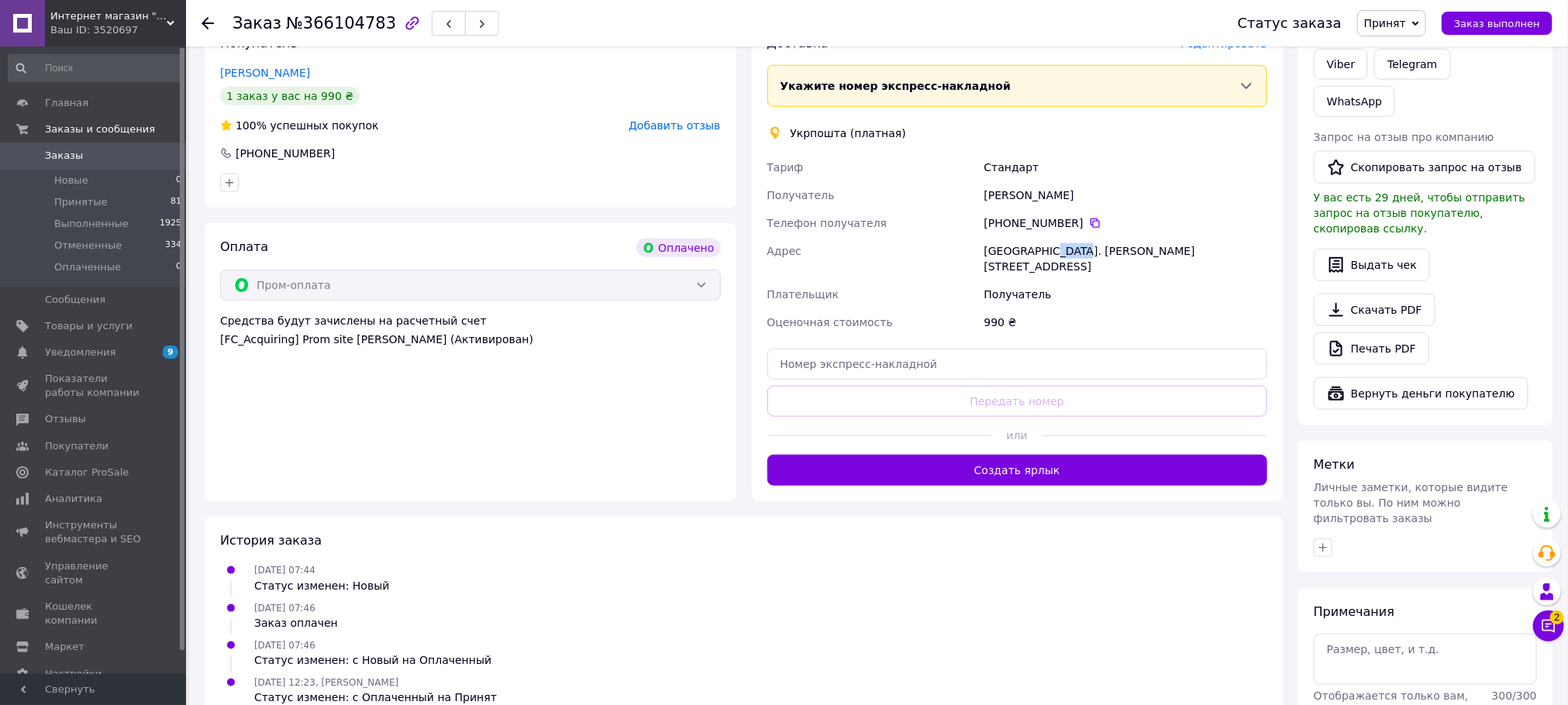
scroll to position [674, 0]
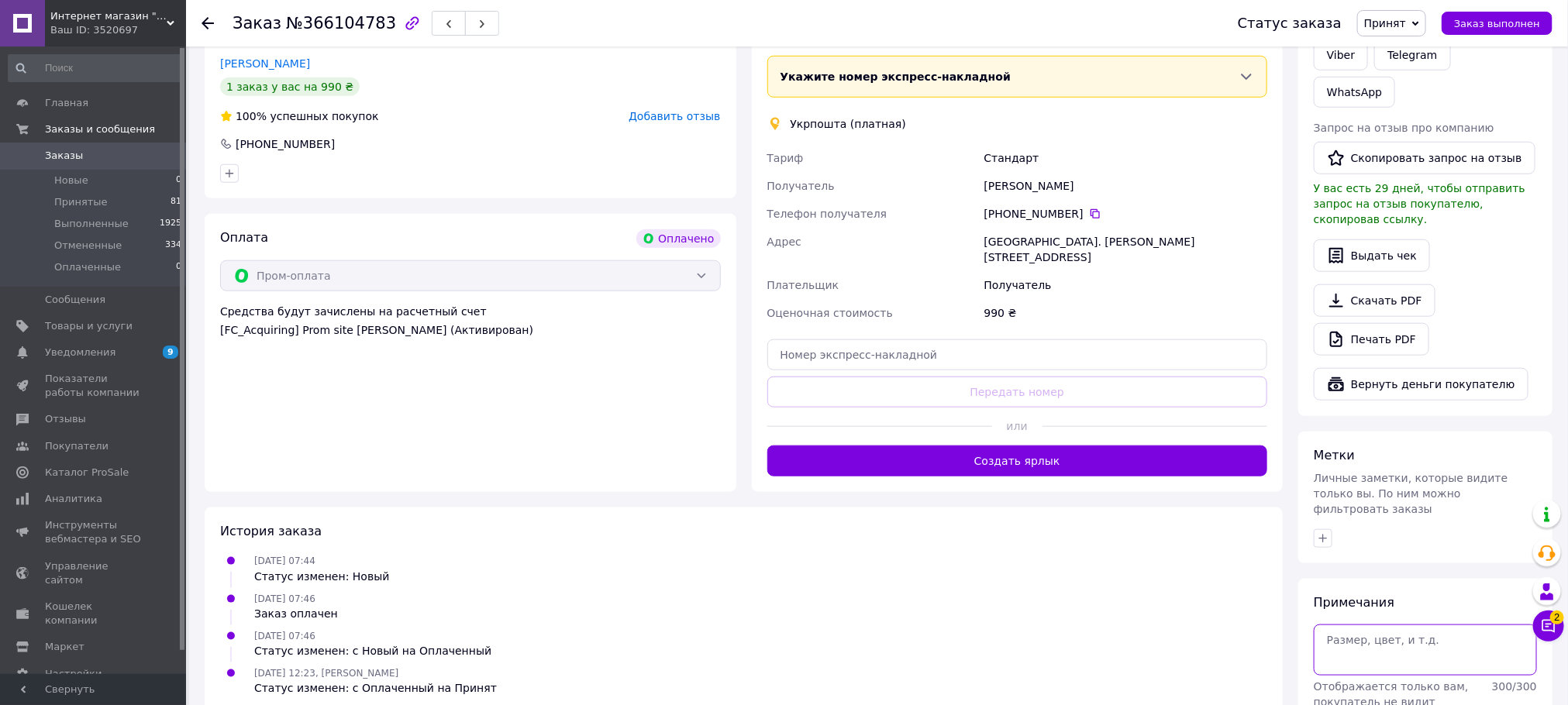
click at [1335, 624] on textarea at bounding box center [1425, 649] width 223 height 51
paste textarea "0505384169516"
type textarea "0505384169516"
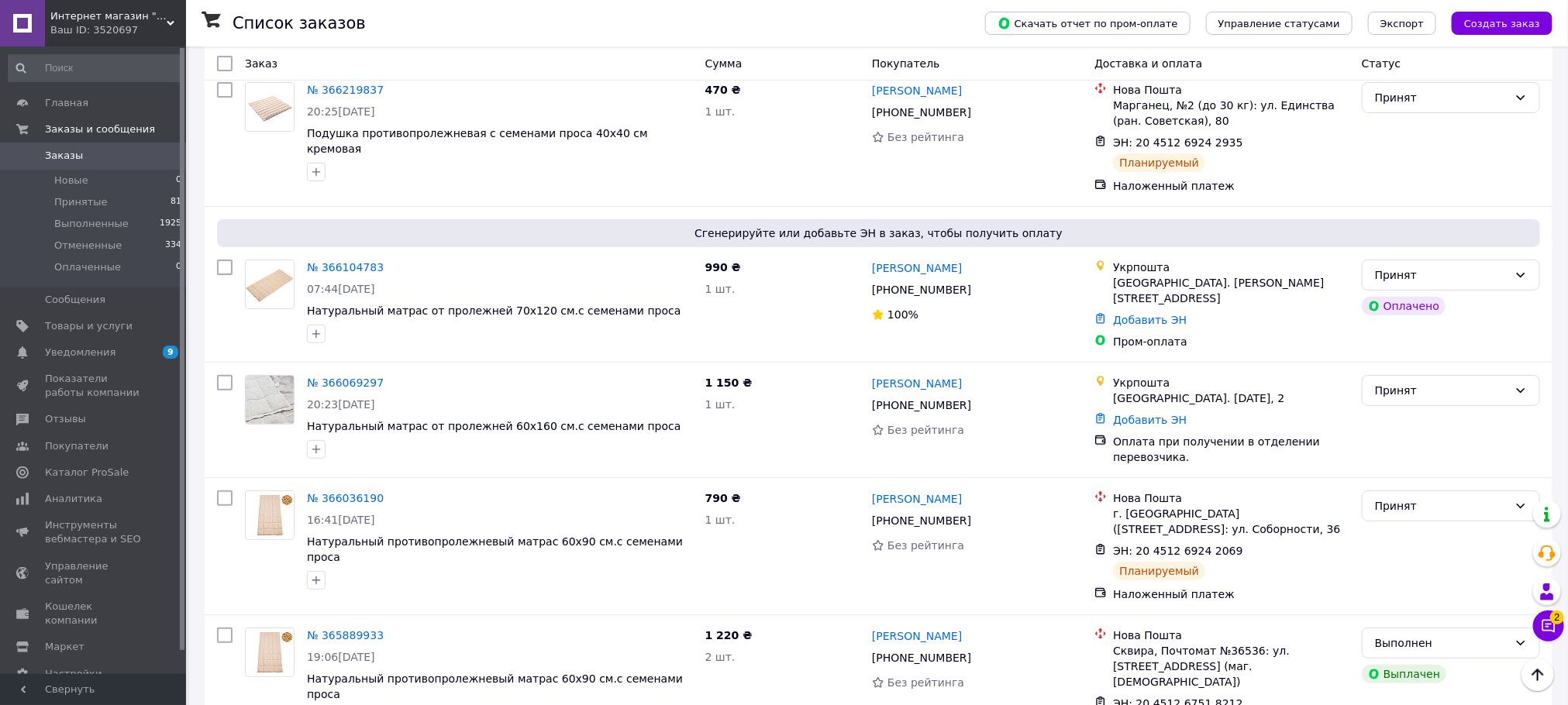
scroll to position [160, 0]
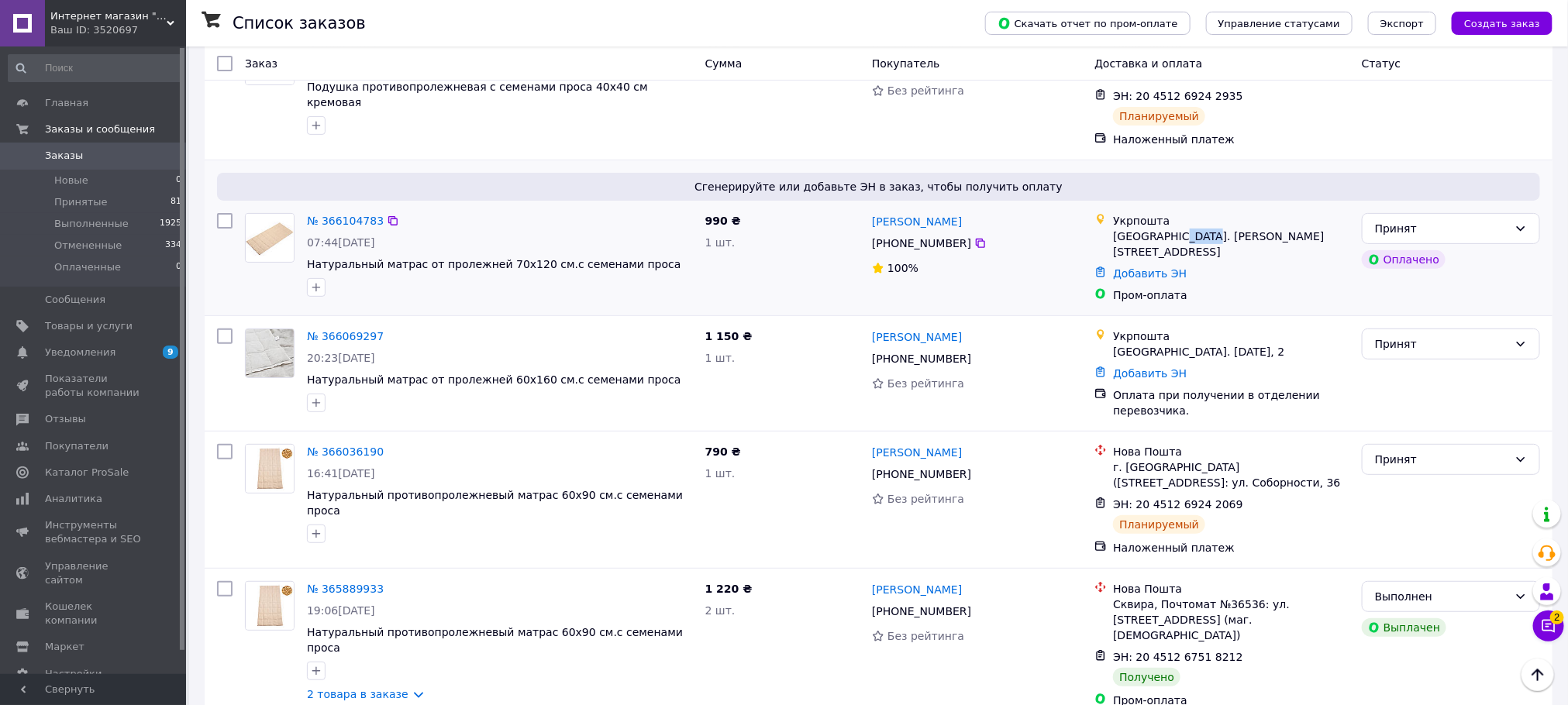
drag, startPoint x: 1172, startPoint y: 238, endPoint x: 1201, endPoint y: 240, distance: 29.1
click at [1201, 240] on div "[GEOGRAPHIC_DATA]. [PERSON_NAME][STREET_ADDRESS]" at bounding box center [1231, 244] width 236 height 31
copy div "70002"
click at [319, 224] on link "№ 366104783" at bounding box center [345, 220] width 77 height 12
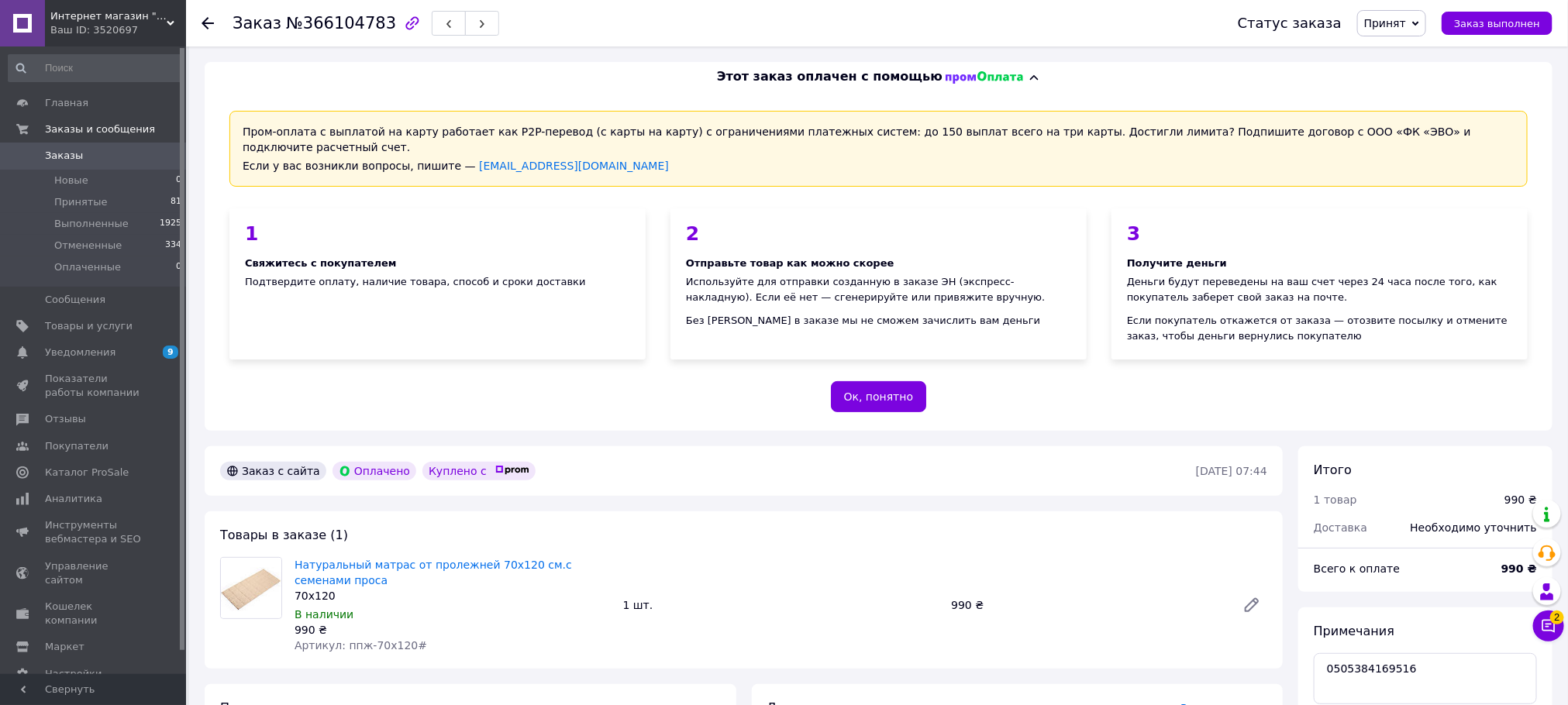
click at [56, 159] on span "Заказы" at bounding box center [64, 156] width 38 height 14
